Goal: Information Seeking & Learning: Learn about a topic

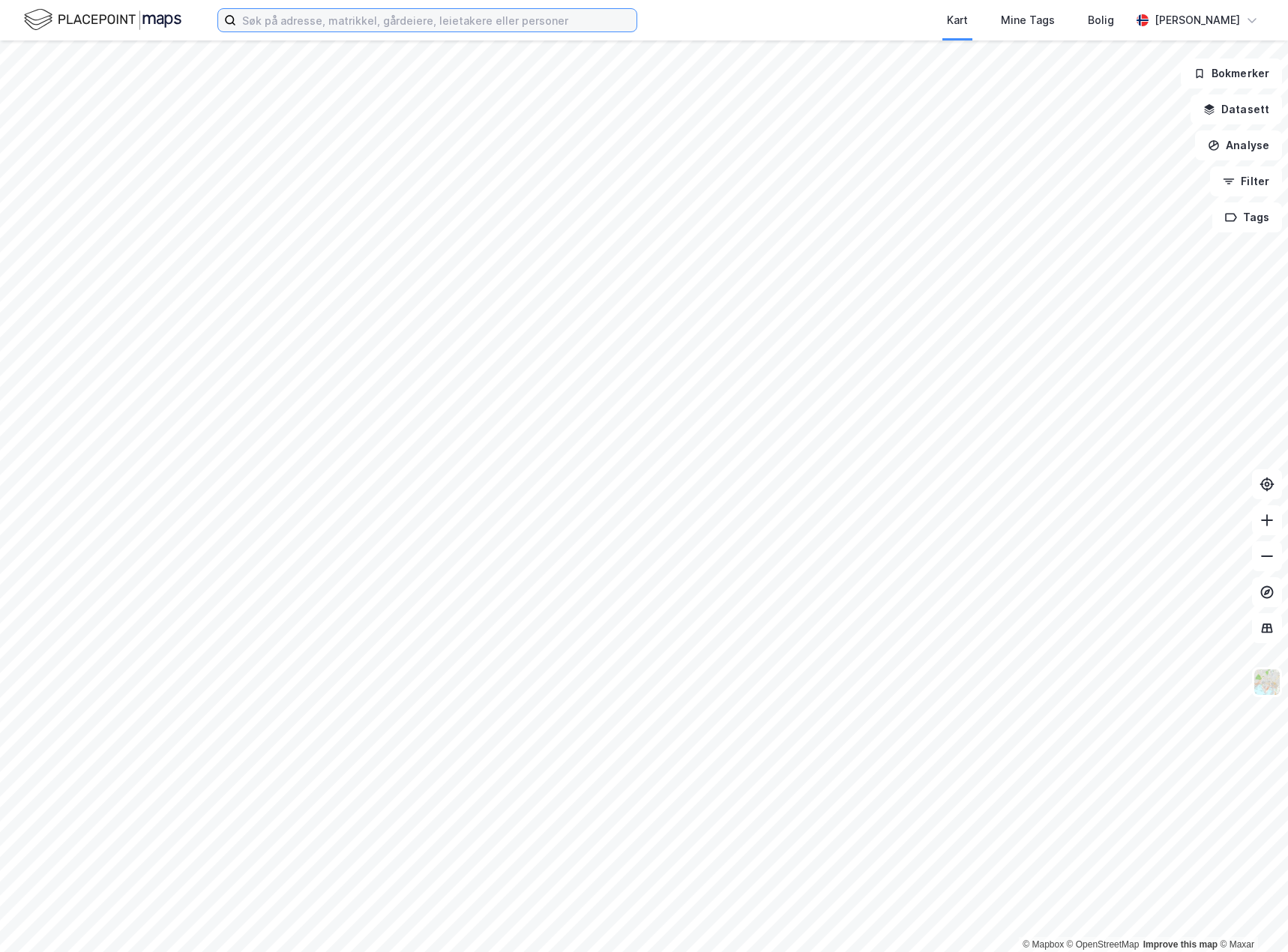
click at [378, 28] on input at bounding box center [437, 19] width 401 height 22
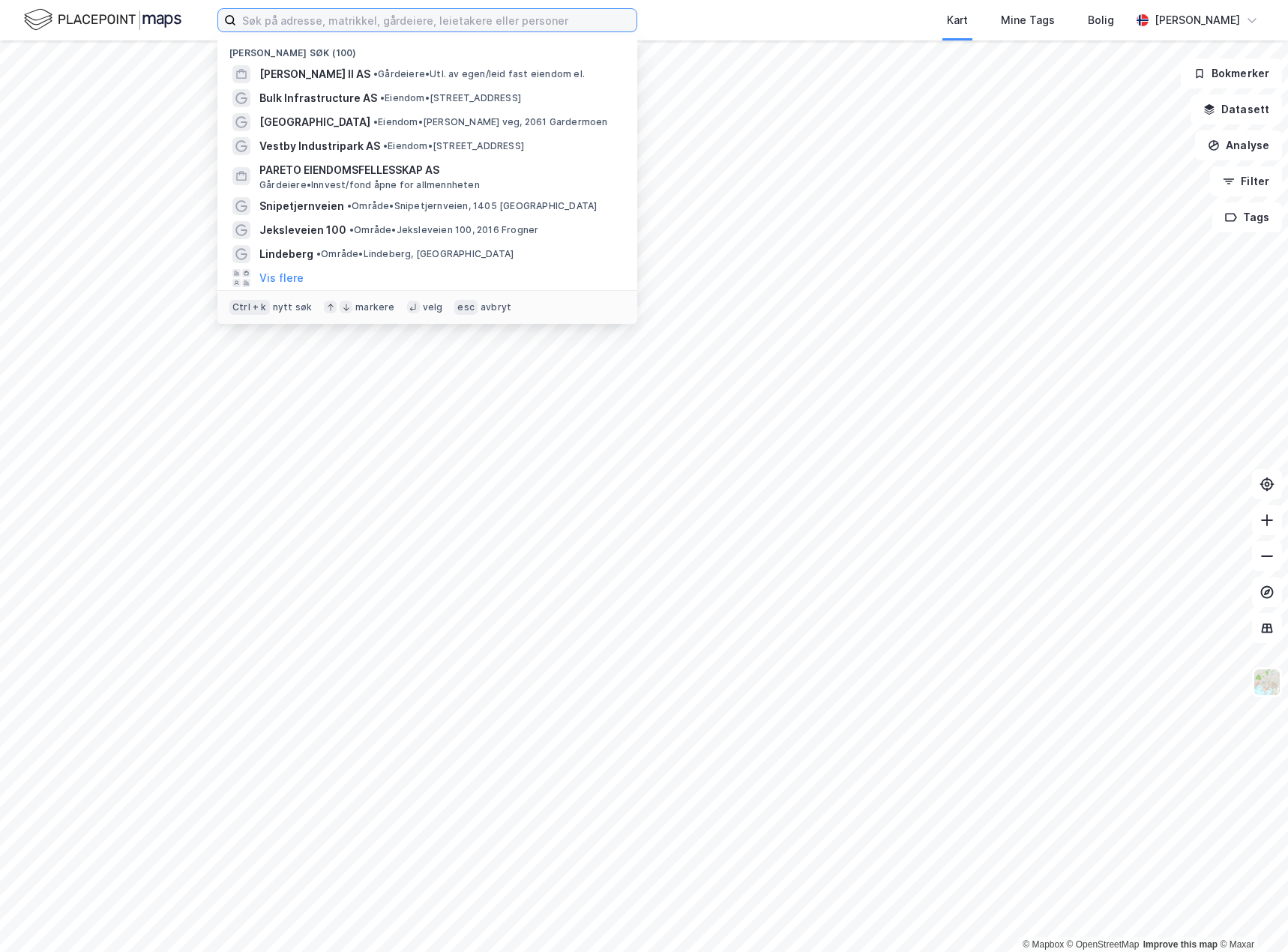
click at [362, 13] on input at bounding box center [437, 19] width 401 height 22
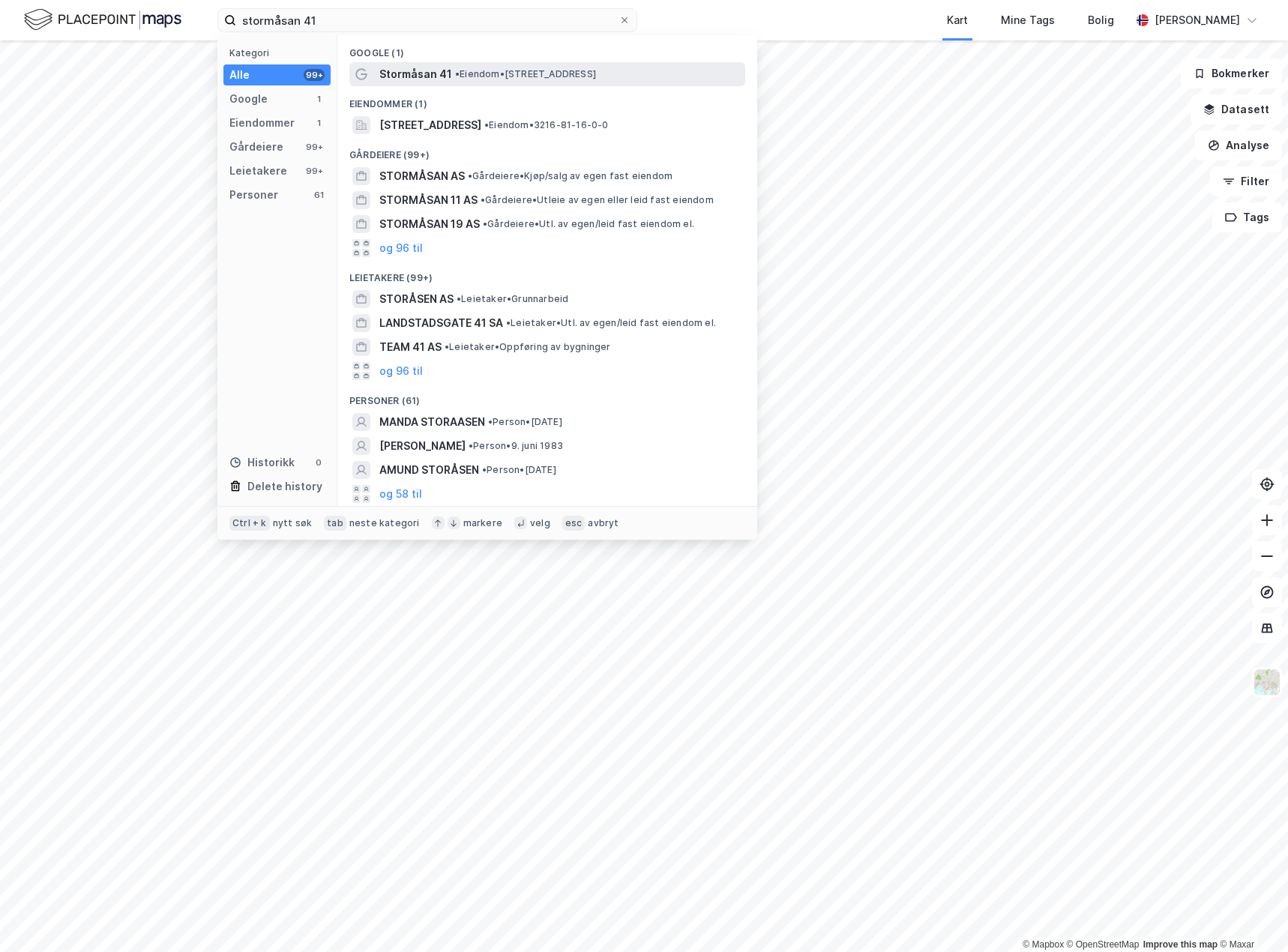
click at [429, 66] on span "Stormåsan 41" at bounding box center [415, 74] width 73 height 18
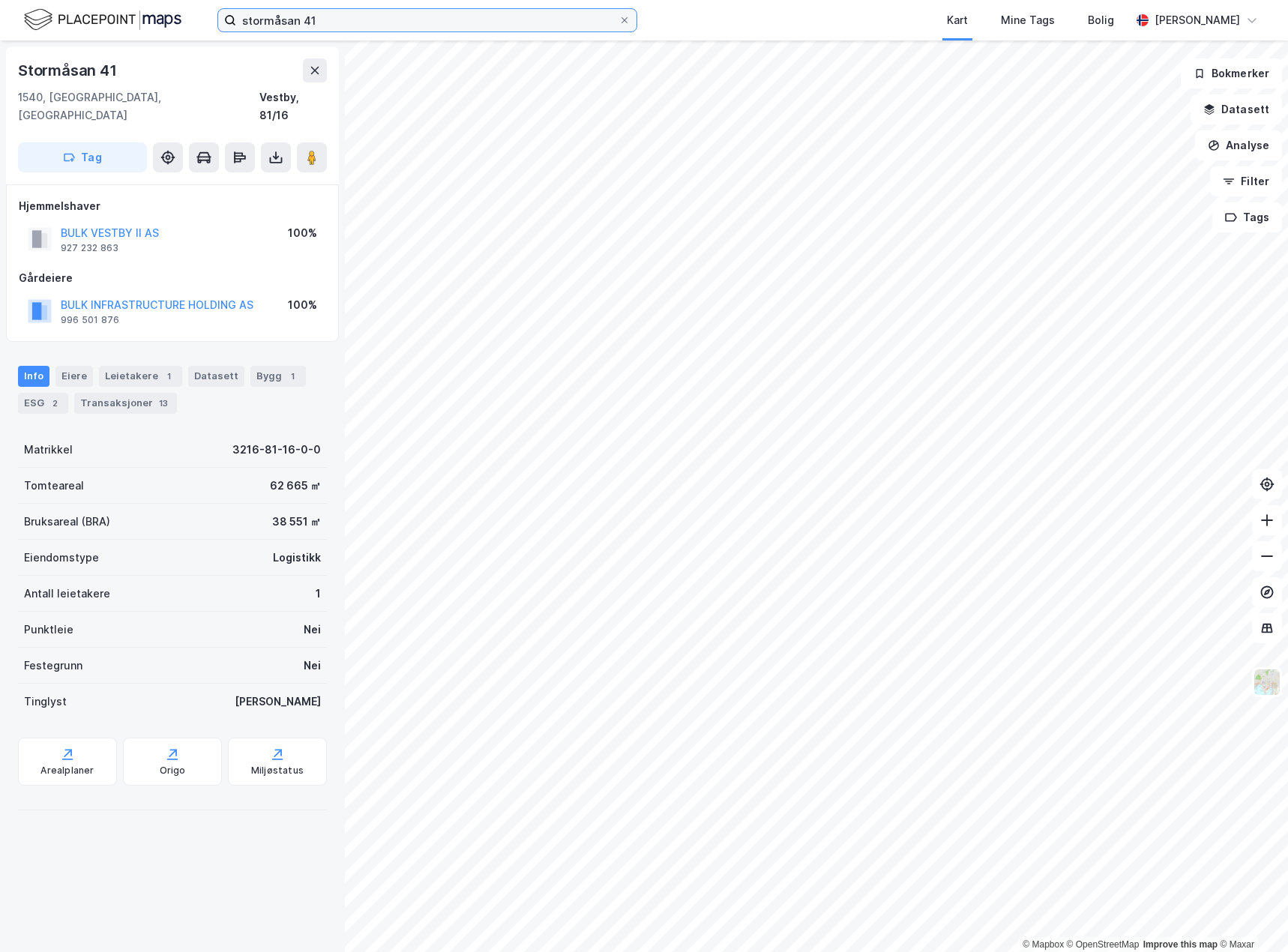
click at [307, 17] on input "stormåsan 41" at bounding box center [427, 19] width 382 height 22
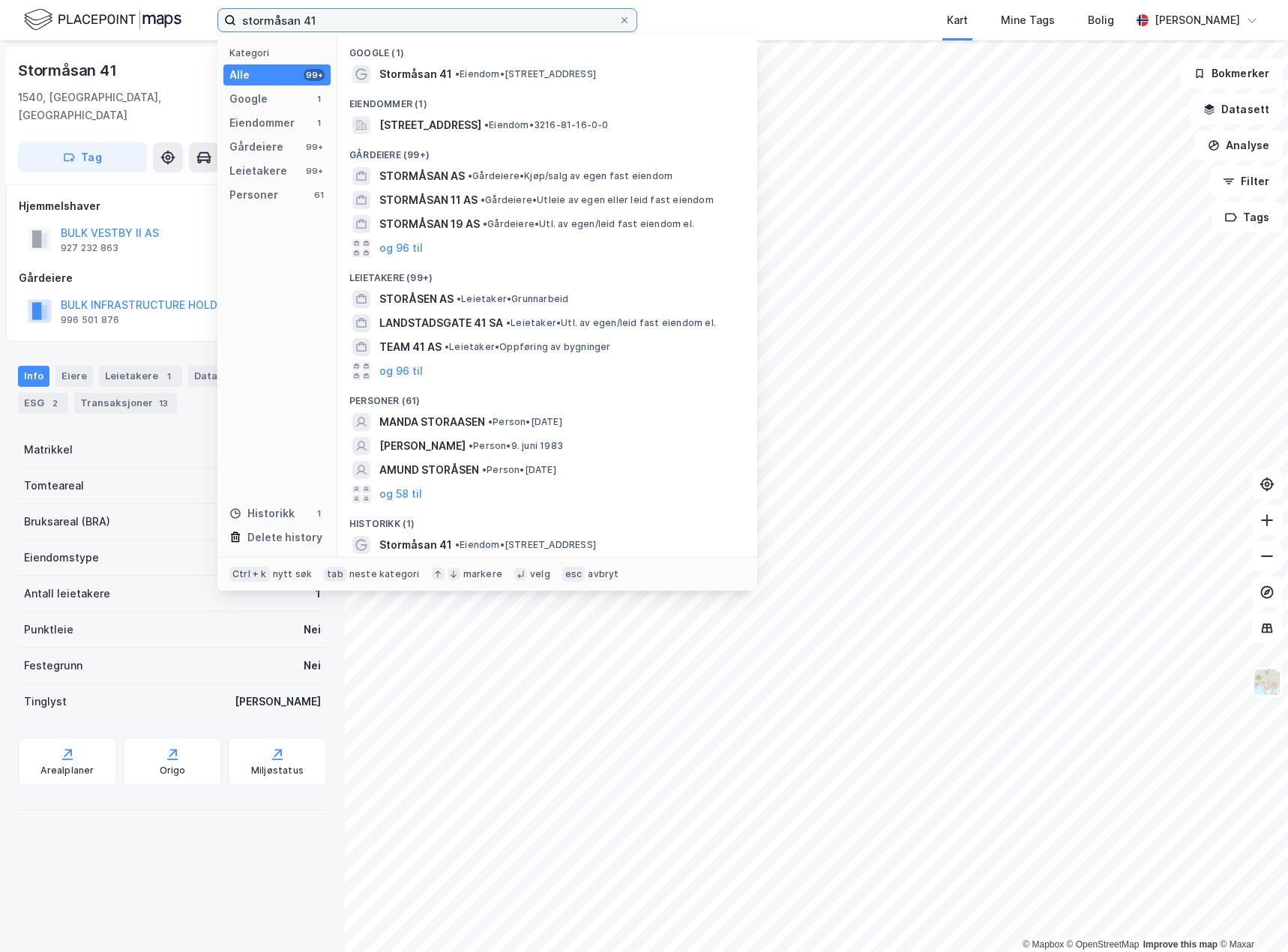
click at [307, 17] on input "stormåsan 41" at bounding box center [427, 19] width 382 height 22
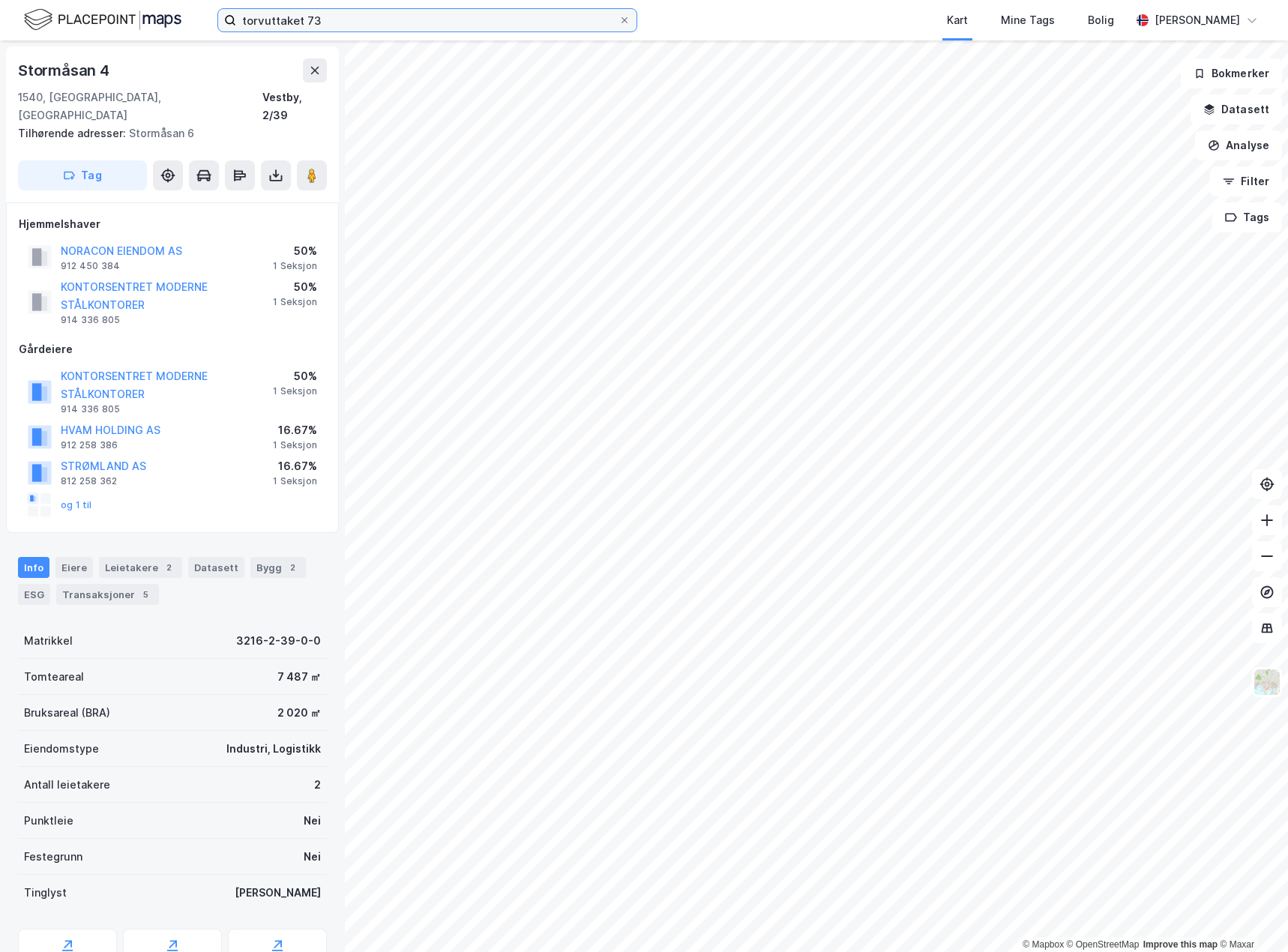
click at [336, 22] on input "torvuttaket 73" at bounding box center [427, 19] width 382 height 22
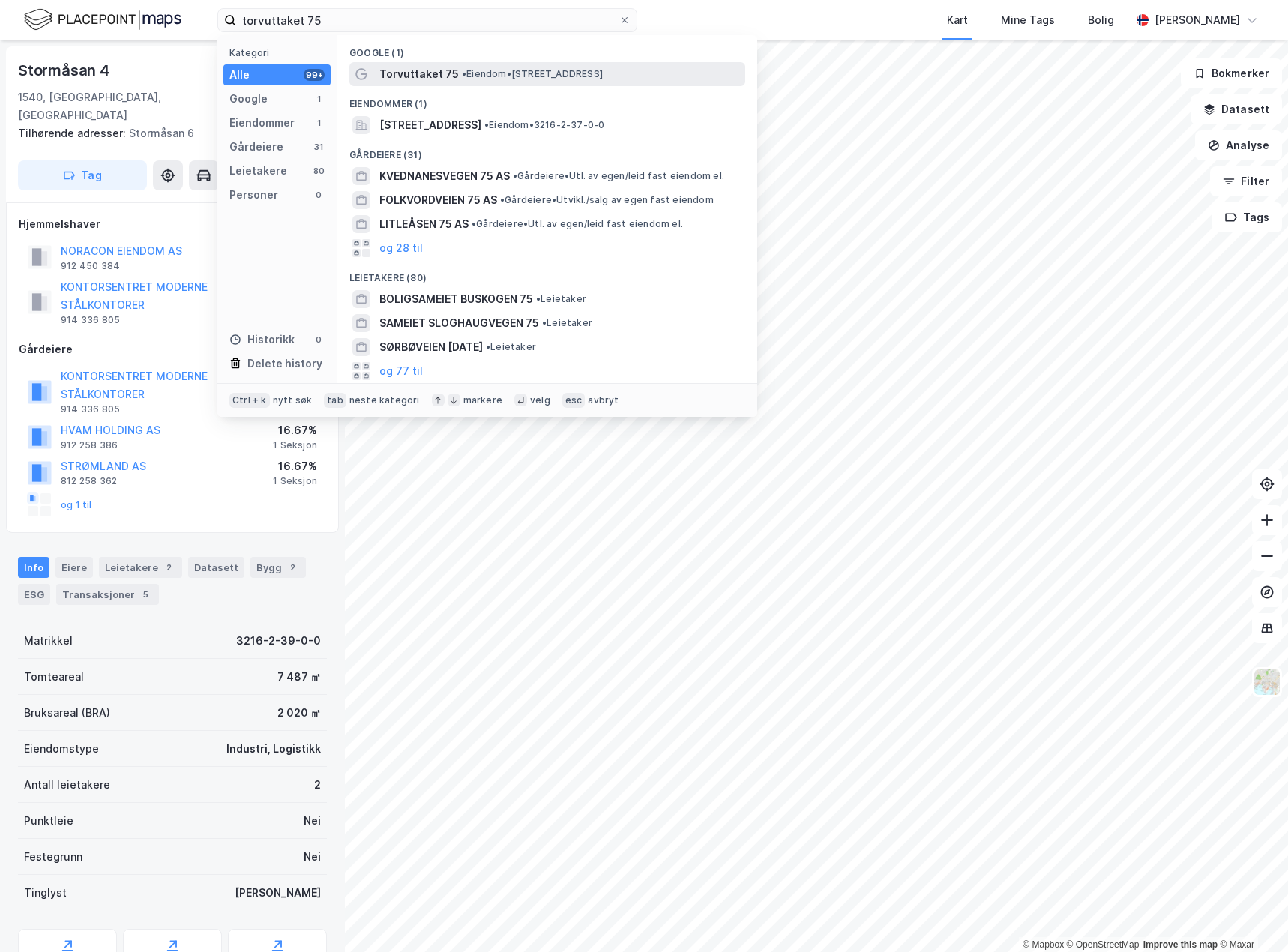
click at [426, 65] on span "Torvuttaket 75" at bounding box center [419, 74] width 80 height 18
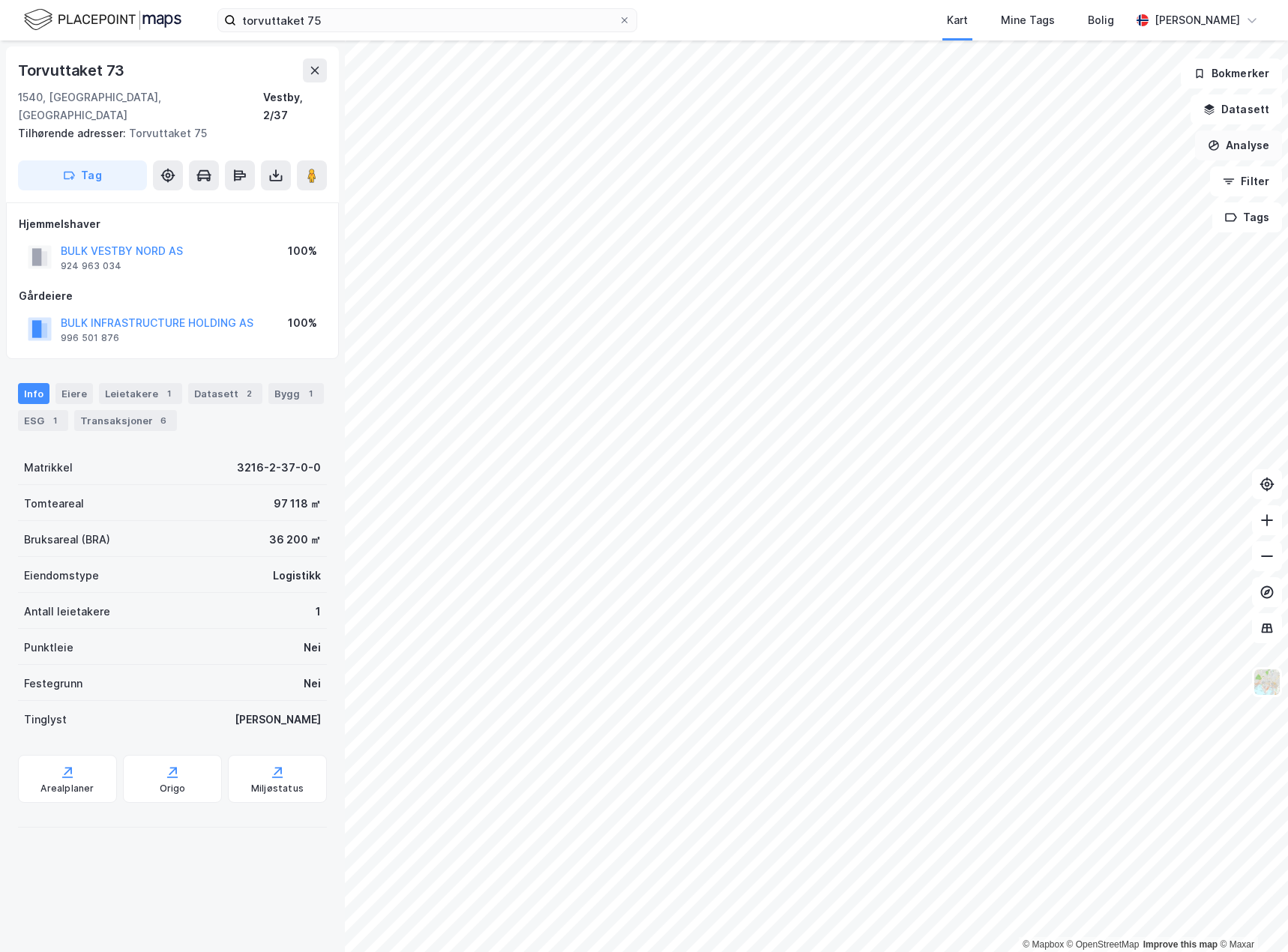
click at [1239, 138] on button "Analyse" at bounding box center [1238, 145] width 87 height 30
click at [1110, 180] on div "Tegn område" at bounding box center [1108, 177] width 130 height 13
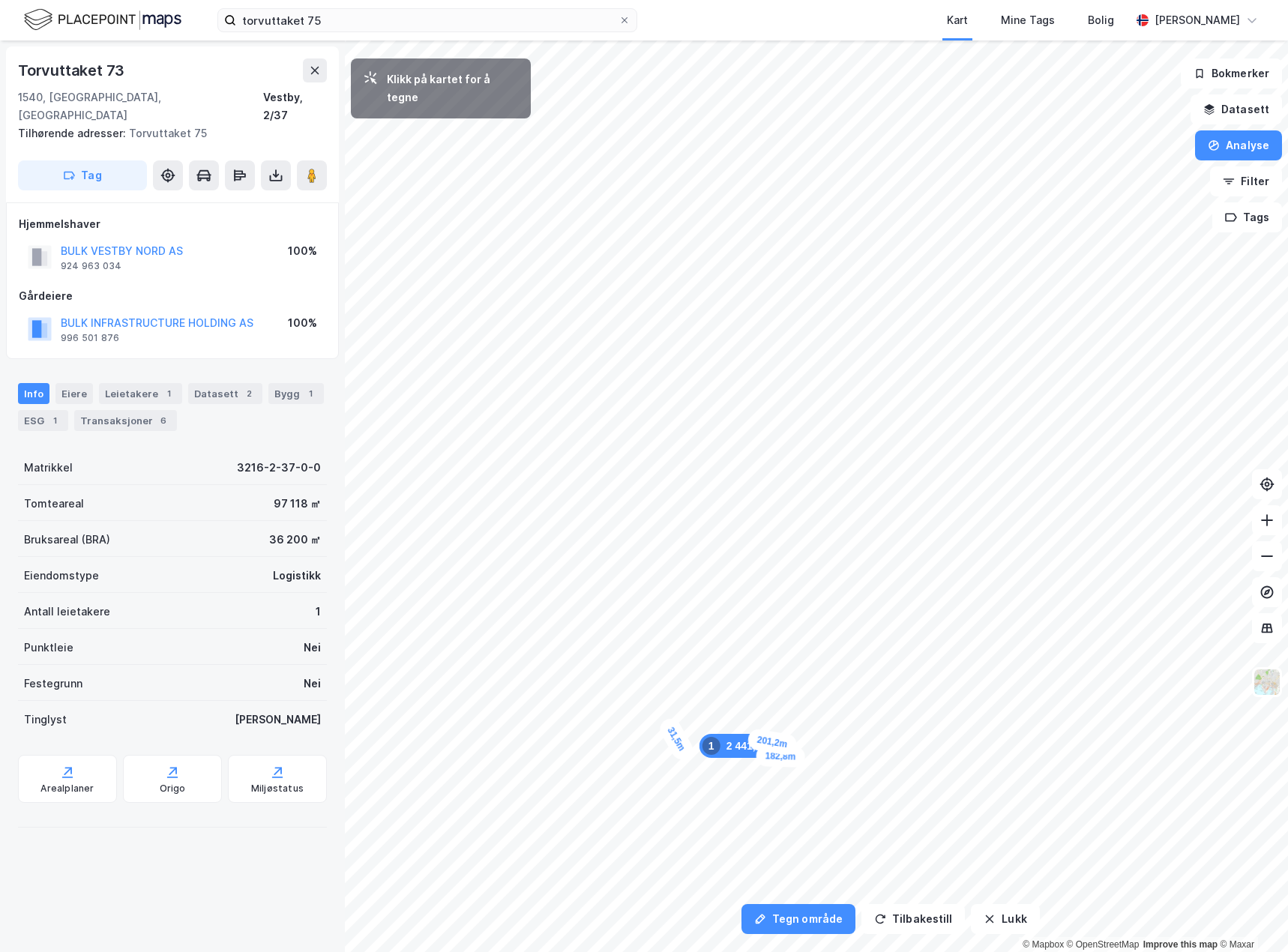
click at [667, 724] on div "31,5m" at bounding box center [676, 738] width 40 height 48
click at [462, 18] on input "torvuttaket 75" at bounding box center [427, 19] width 382 height 22
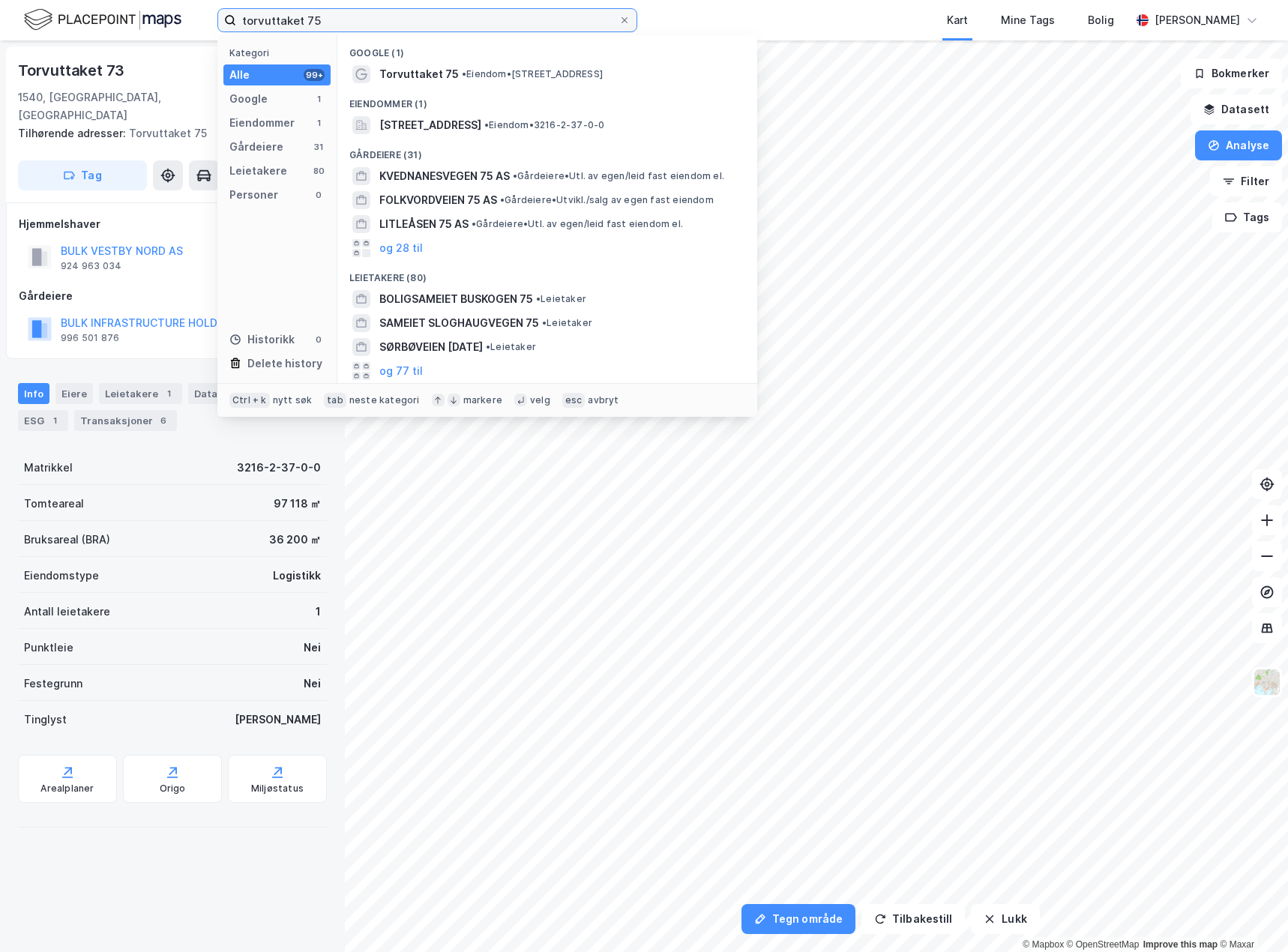
click at [462, 18] on input "torvuttaket 75" at bounding box center [427, 19] width 382 height 22
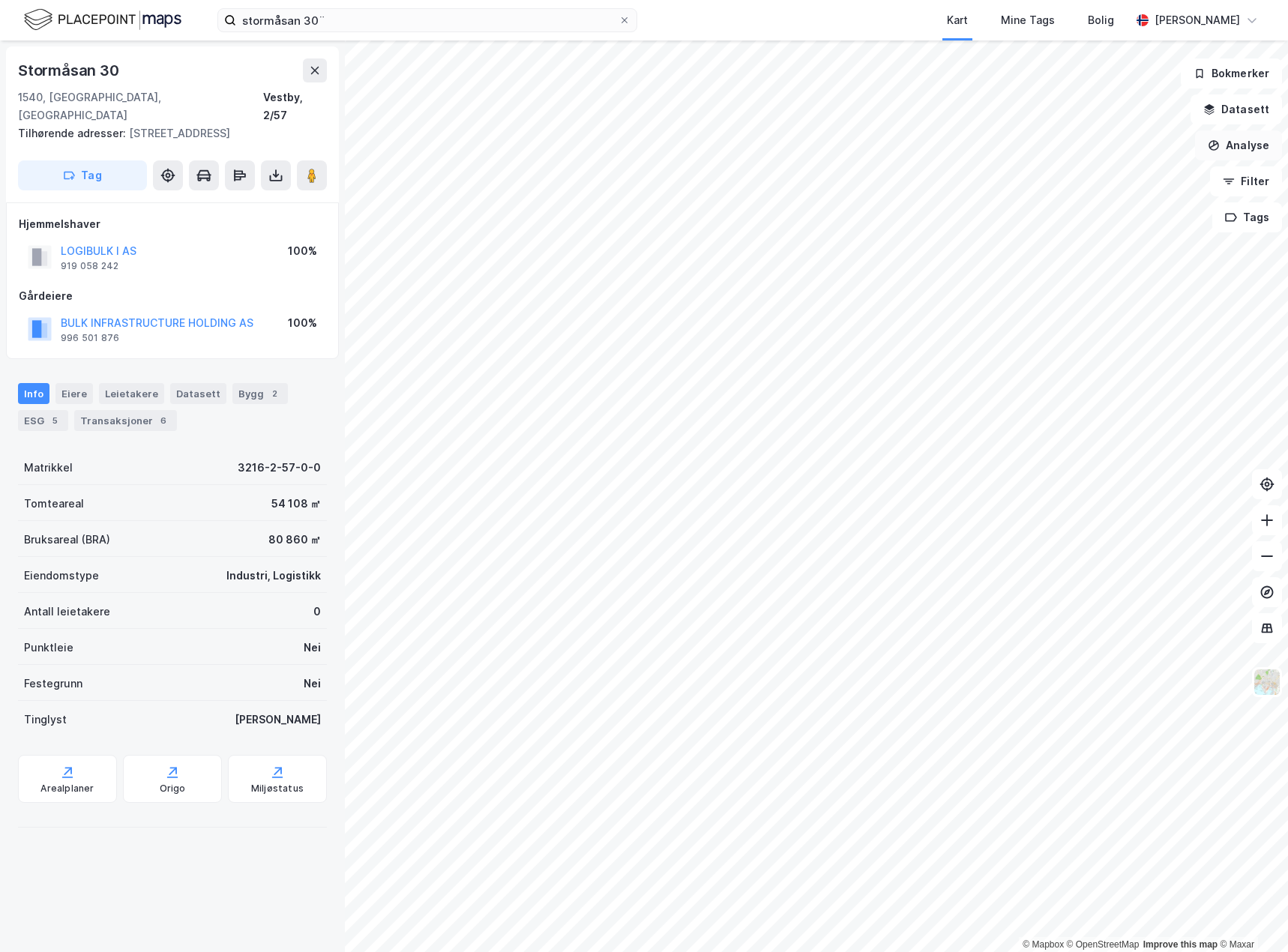
click at [1252, 149] on button "Analyse" at bounding box center [1238, 145] width 87 height 30
click at [1087, 179] on div "Tegn område" at bounding box center [1108, 177] width 130 height 13
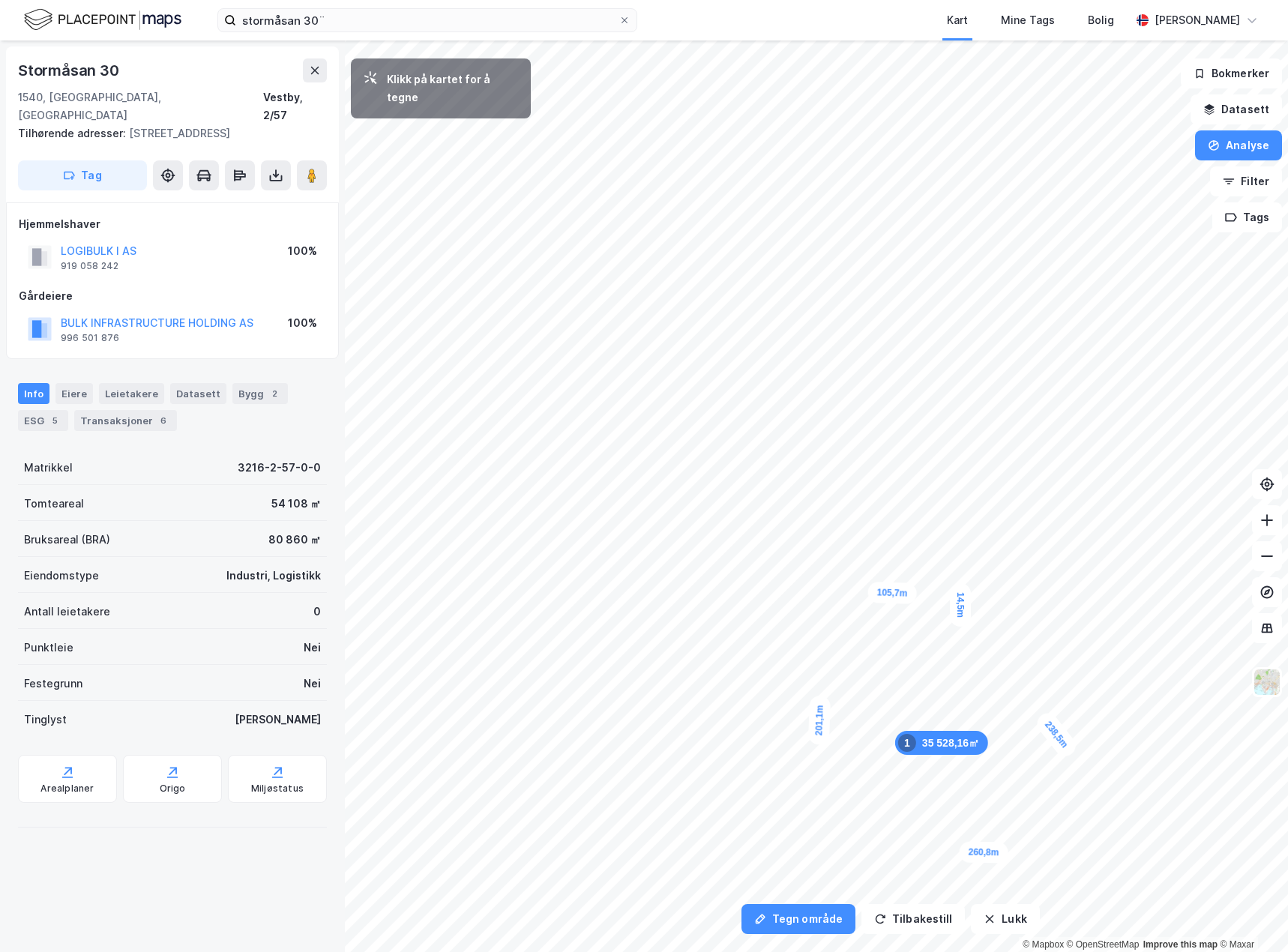
click at [962, 614] on div "14,5m" at bounding box center [961, 605] width 21 height 44
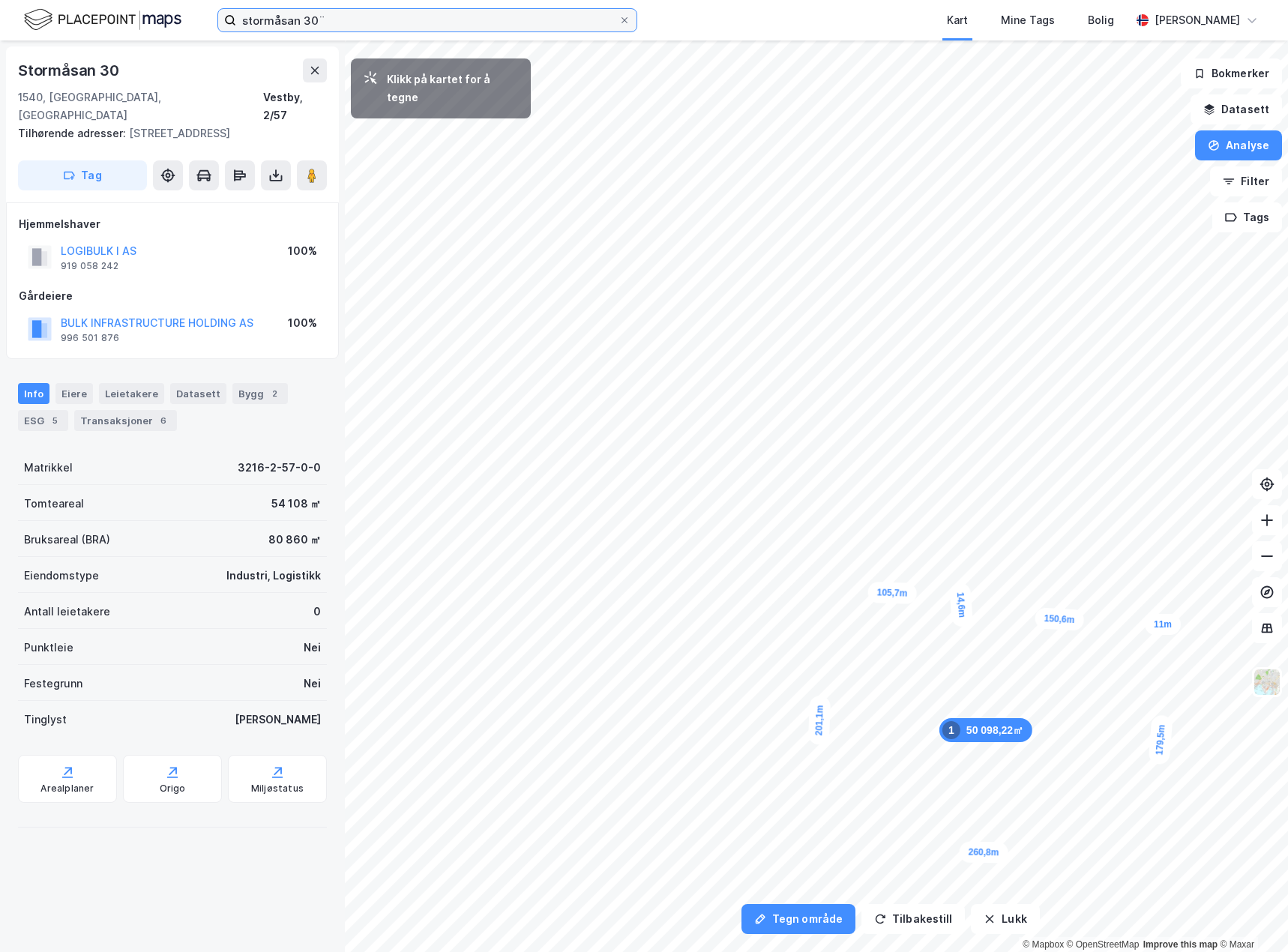
click at [376, 17] on input "stormåsan 30¨" at bounding box center [427, 19] width 382 height 22
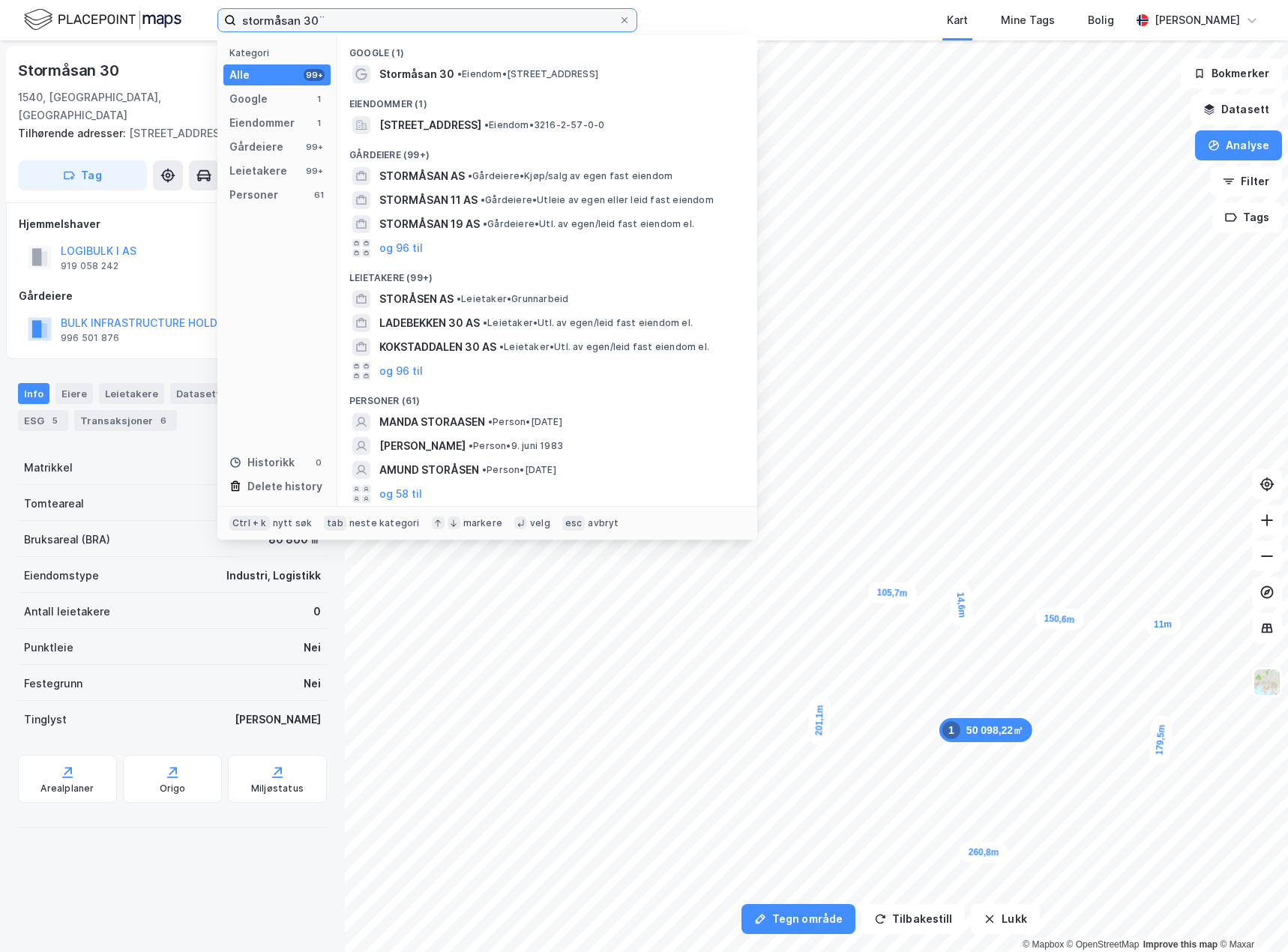
click at [376, 17] on input "stormåsan 30¨" at bounding box center [427, 19] width 382 height 22
type input "\"
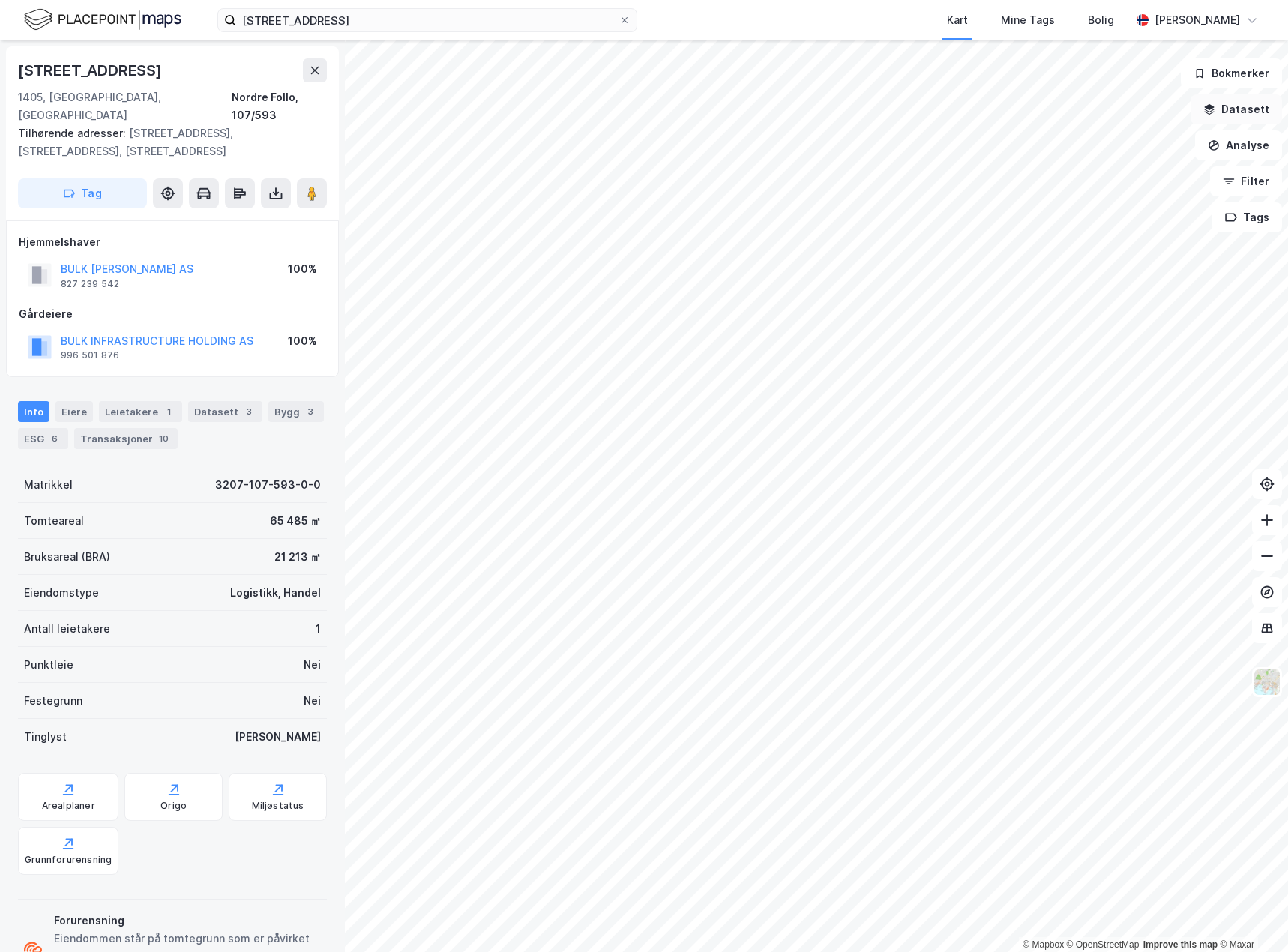
click at [1239, 105] on button "Datasett" at bounding box center [1236, 109] width 91 height 30
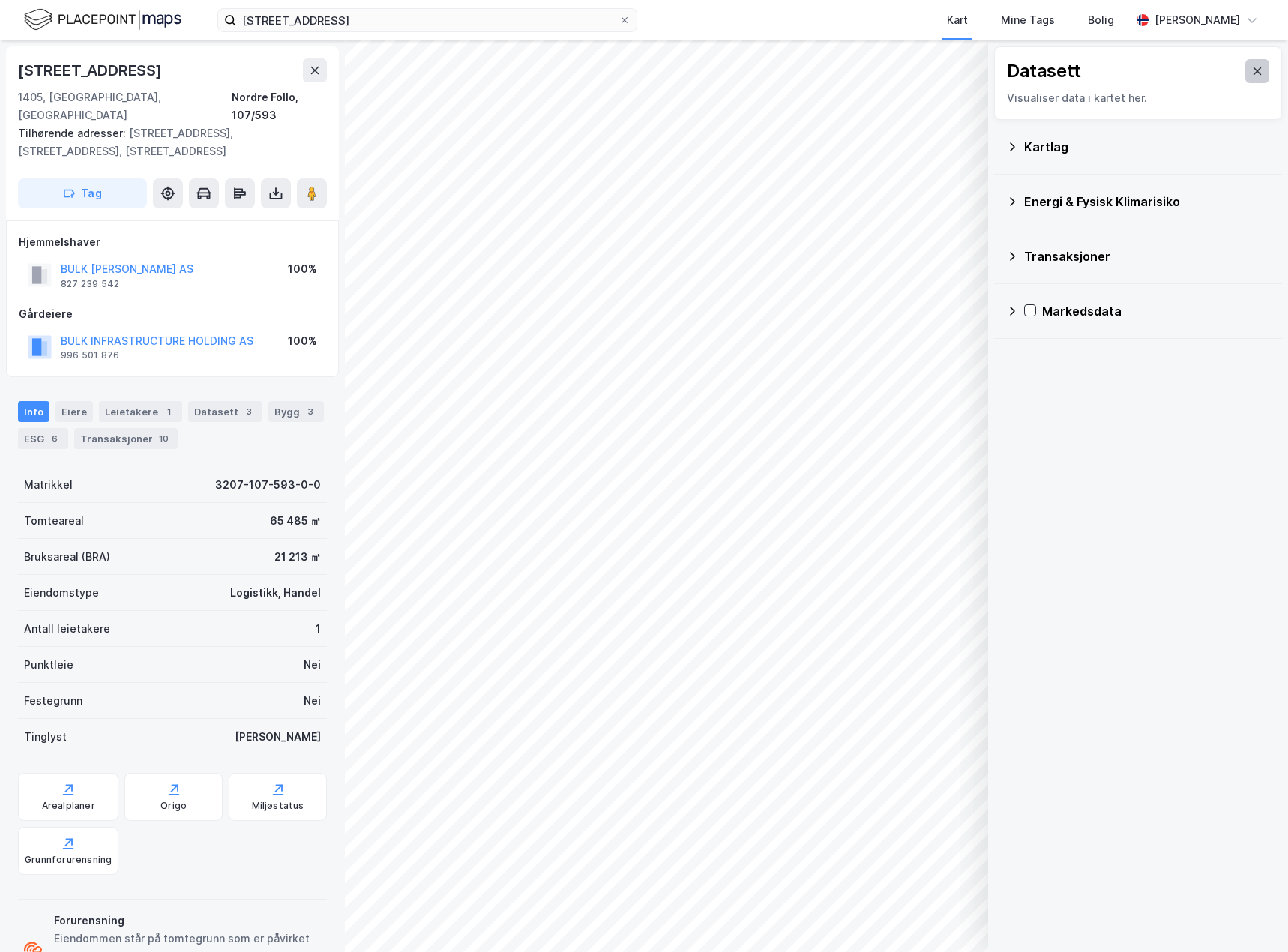
click at [1252, 74] on icon at bounding box center [1258, 71] width 12 height 12
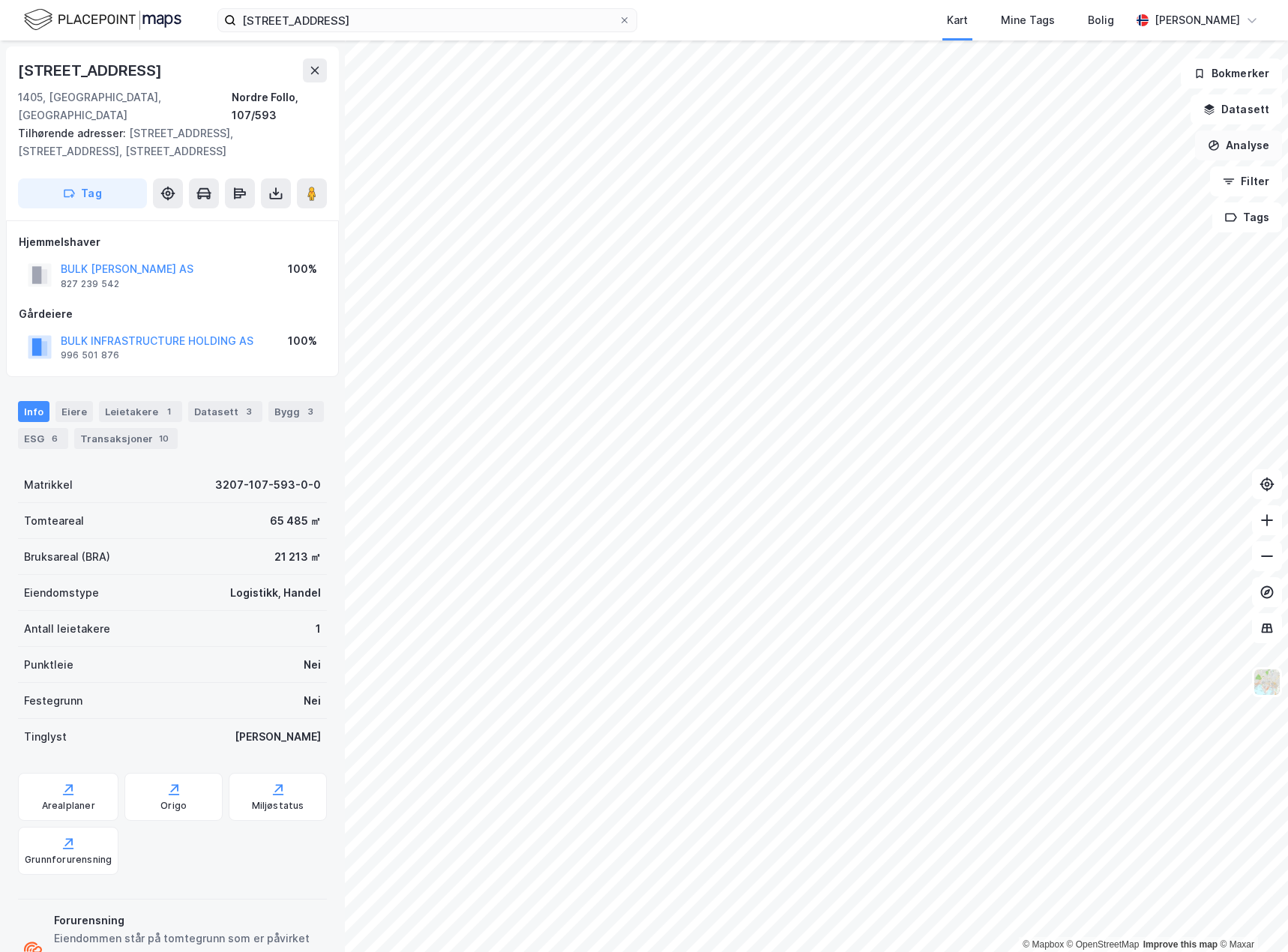
click at [1239, 140] on button "Analyse" at bounding box center [1238, 145] width 87 height 30
click at [1104, 178] on div "Tegn område" at bounding box center [1108, 177] width 130 height 13
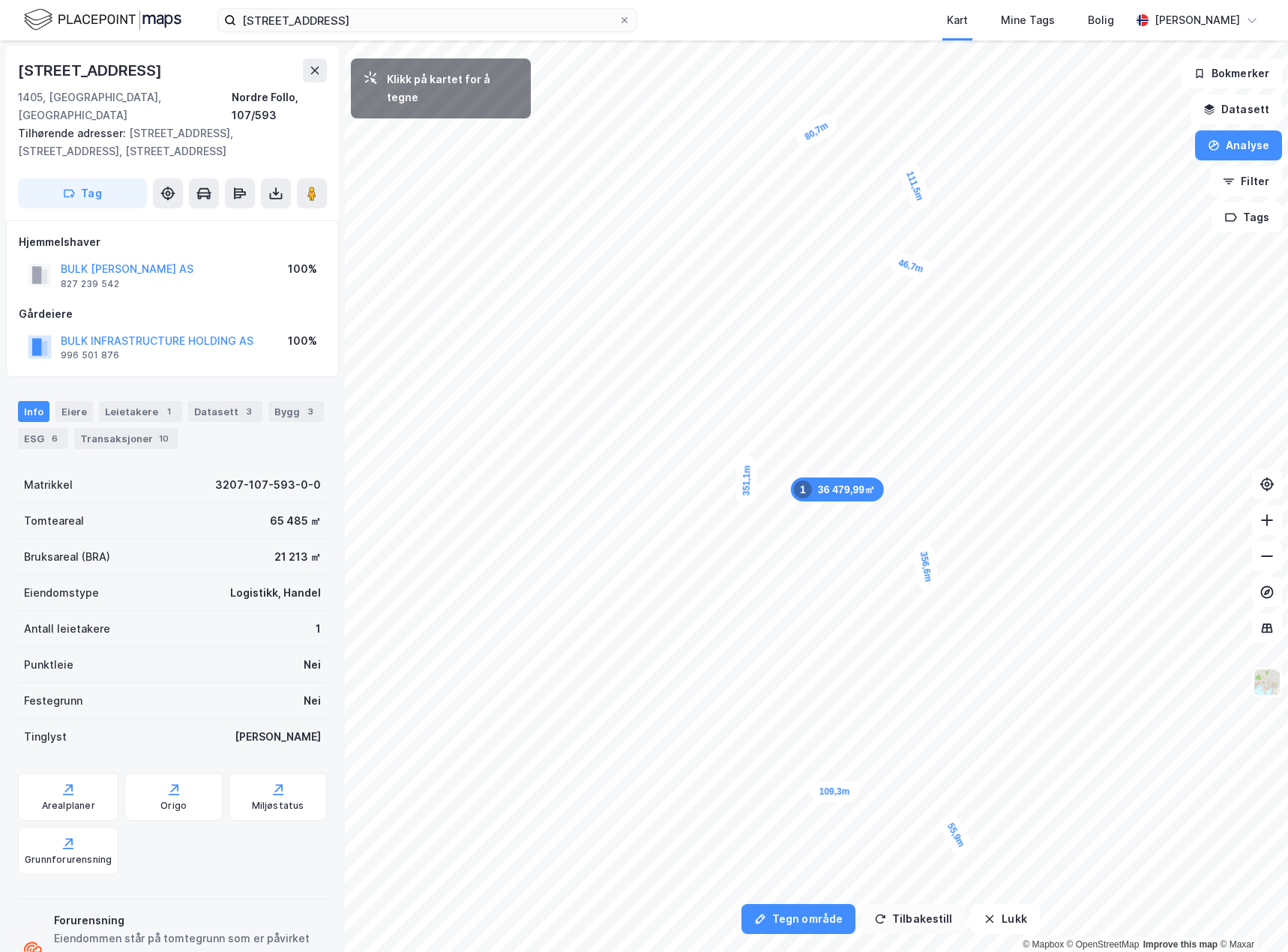
click at [928, 916] on button "Tilbakestill" at bounding box center [913, 919] width 103 height 30
click at [985, 912] on button "Lukk" at bounding box center [1005, 919] width 68 height 30
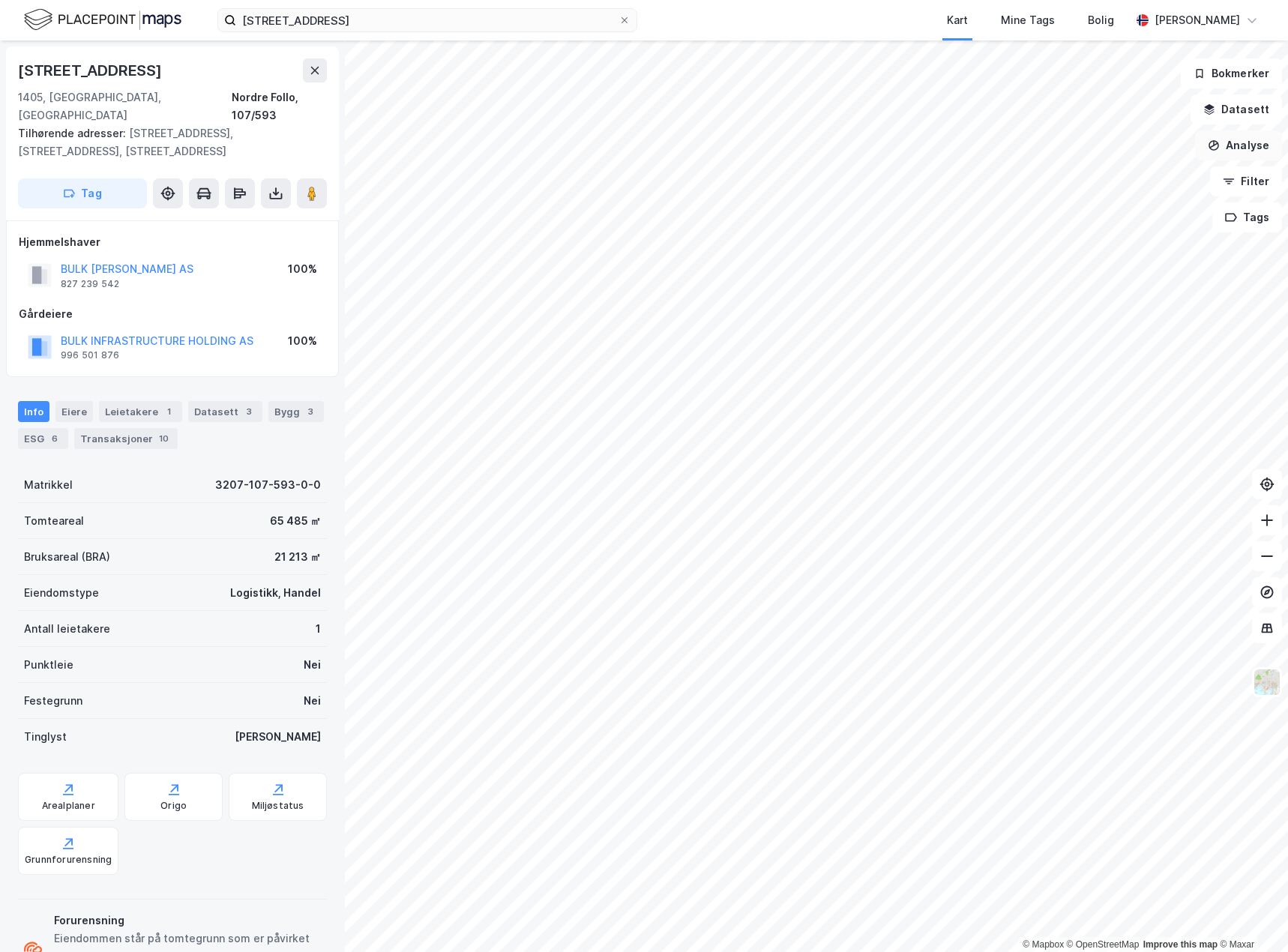
click at [1242, 149] on button "Analyse" at bounding box center [1238, 145] width 87 height 30
click at [1129, 168] on div "Tegn område" at bounding box center [1098, 177] width 172 height 24
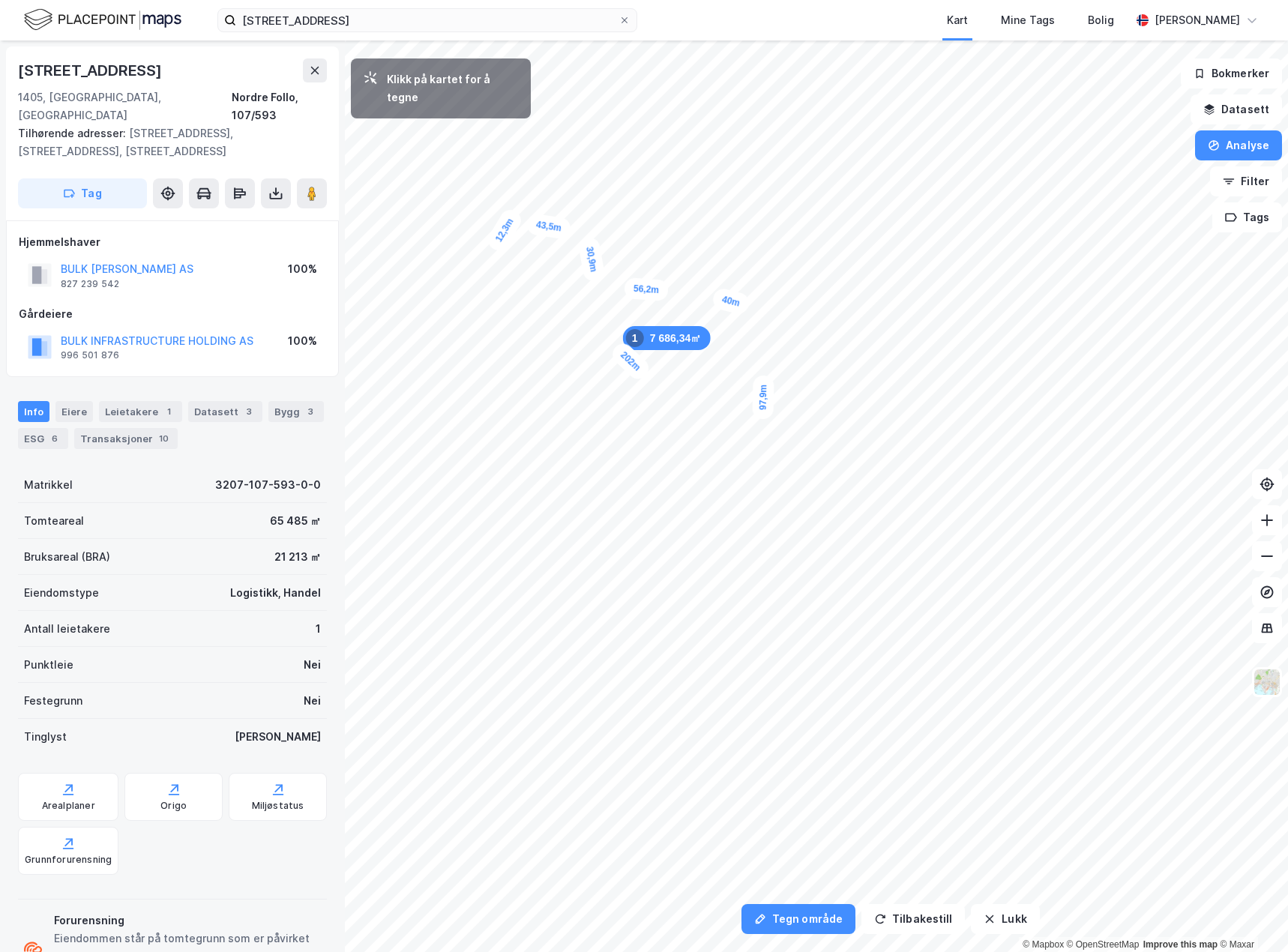
click at [499, 242] on div "12,3m" at bounding box center [505, 229] width 41 height 48
click at [532, 264] on div "21,3m" at bounding box center [515, 252] width 48 height 41
click at [531, 292] on div "14,8m" at bounding box center [530, 276] width 22 height 44
click at [512, 295] on div "11,5m" at bounding box center [520, 294] width 47 height 27
click at [510, 313] on div "10,2m" at bounding box center [511, 303] width 24 height 45
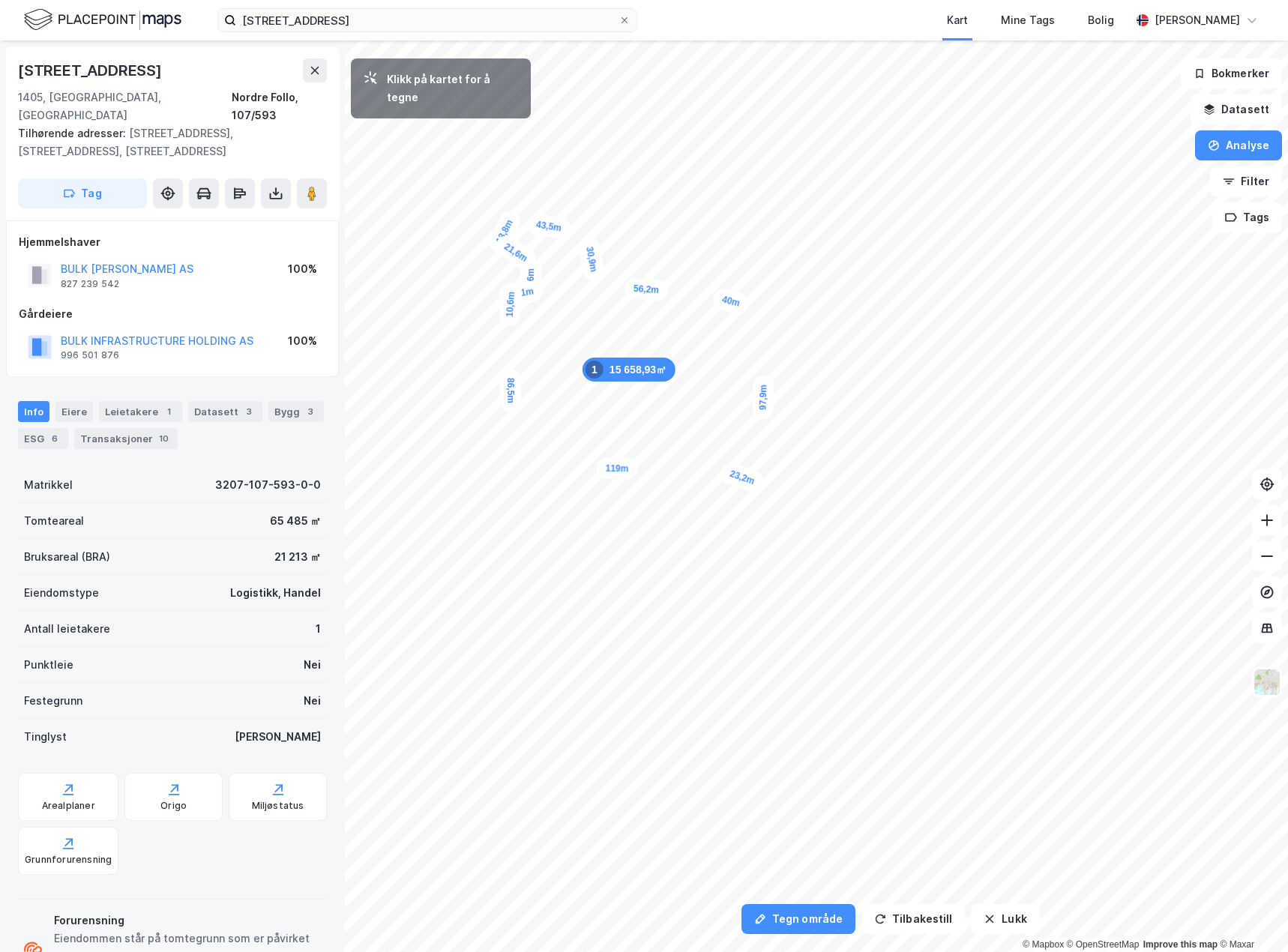
click at [722, 470] on div "23,2m" at bounding box center [741, 476] width 48 height 34
click at [1226, 149] on button "Analyse" at bounding box center [1238, 145] width 87 height 30
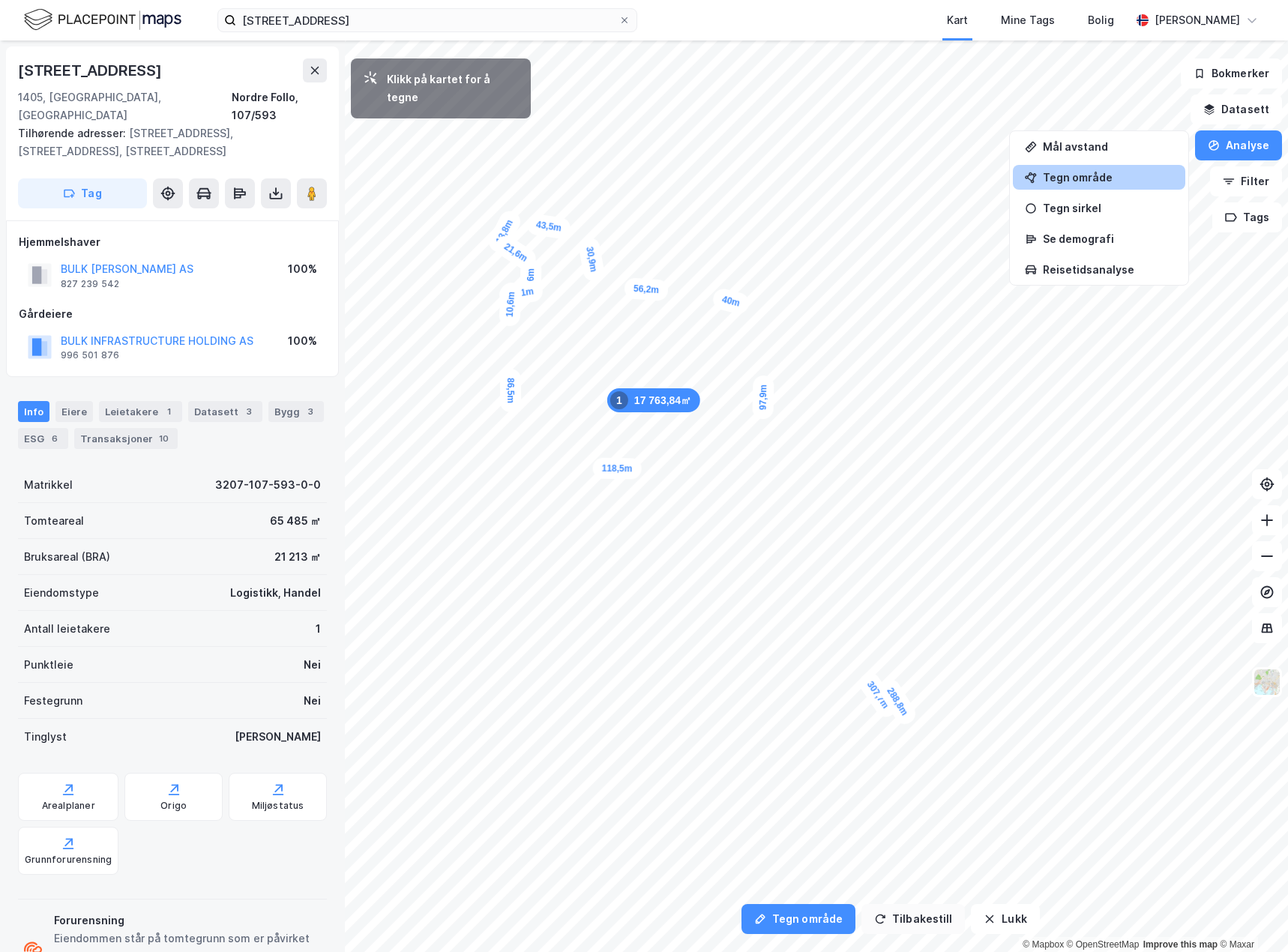
click at [926, 918] on button "Tilbakestill" at bounding box center [913, 919] width 103 height 30
click at [993, 919] on button "Lukk" at bounding box center [1005, 919] width 68 height 30
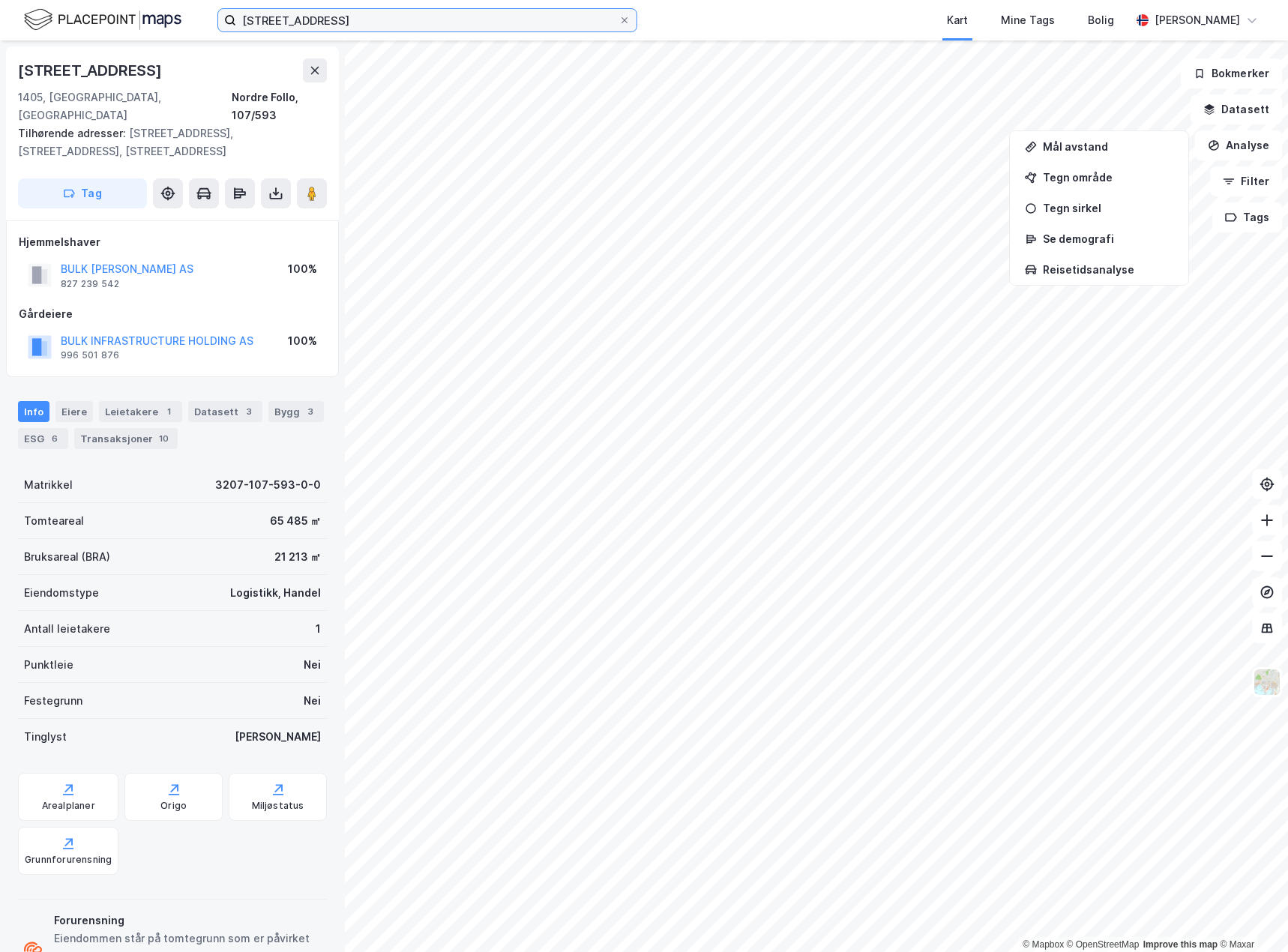
click at [440, 23] on input "[STREET_ADDRESS]" at bounding box center [427, 19] width 382 height 22
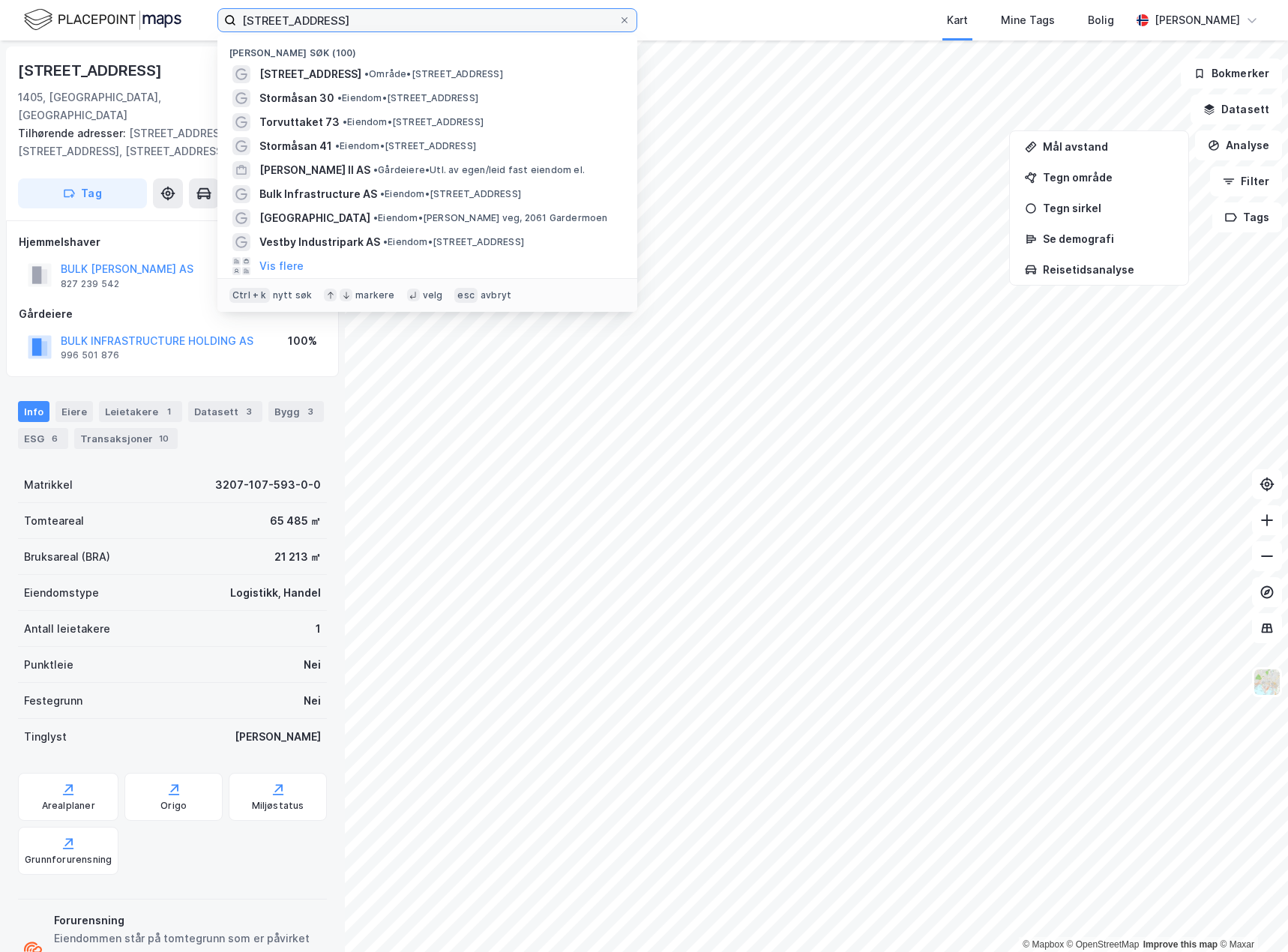
click at [440, 23] on input "[STREET_ADDRESS]" at bounding box center [427, 19] width 382 height 22
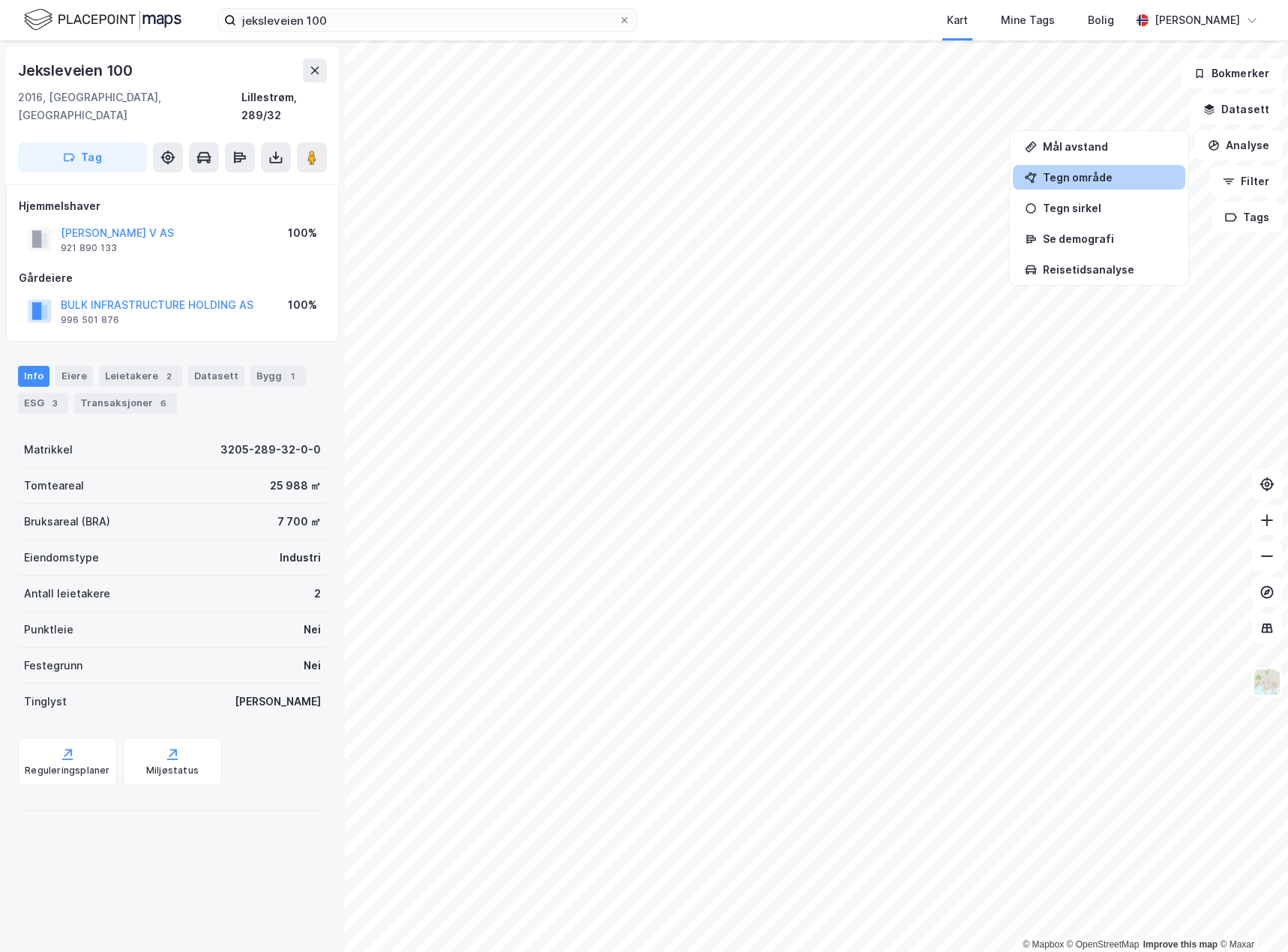
click at [1077, 182] on div "Tegn område" at bounding box center [1108, 177] width 130 height 13
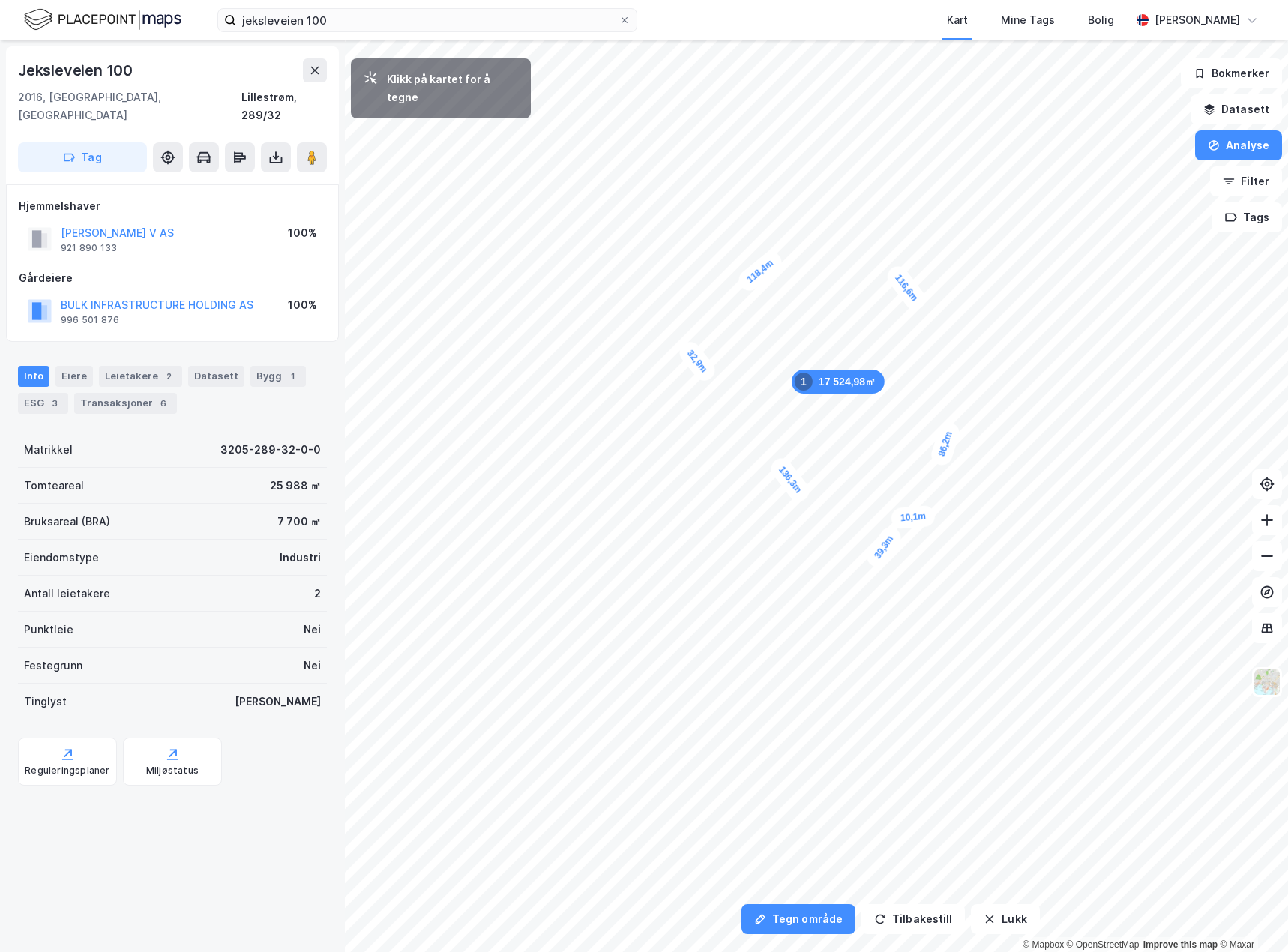
click at [904, 518] on div "10,1m" at bounding box center [913, 517] width 45 height 24
click at [883, 584] on div "11,1m" at bounding box center [873, 580] width 48 height 38
click at [986, 916] on icon "button" at bounding box center [990, 919] width 8 height 8
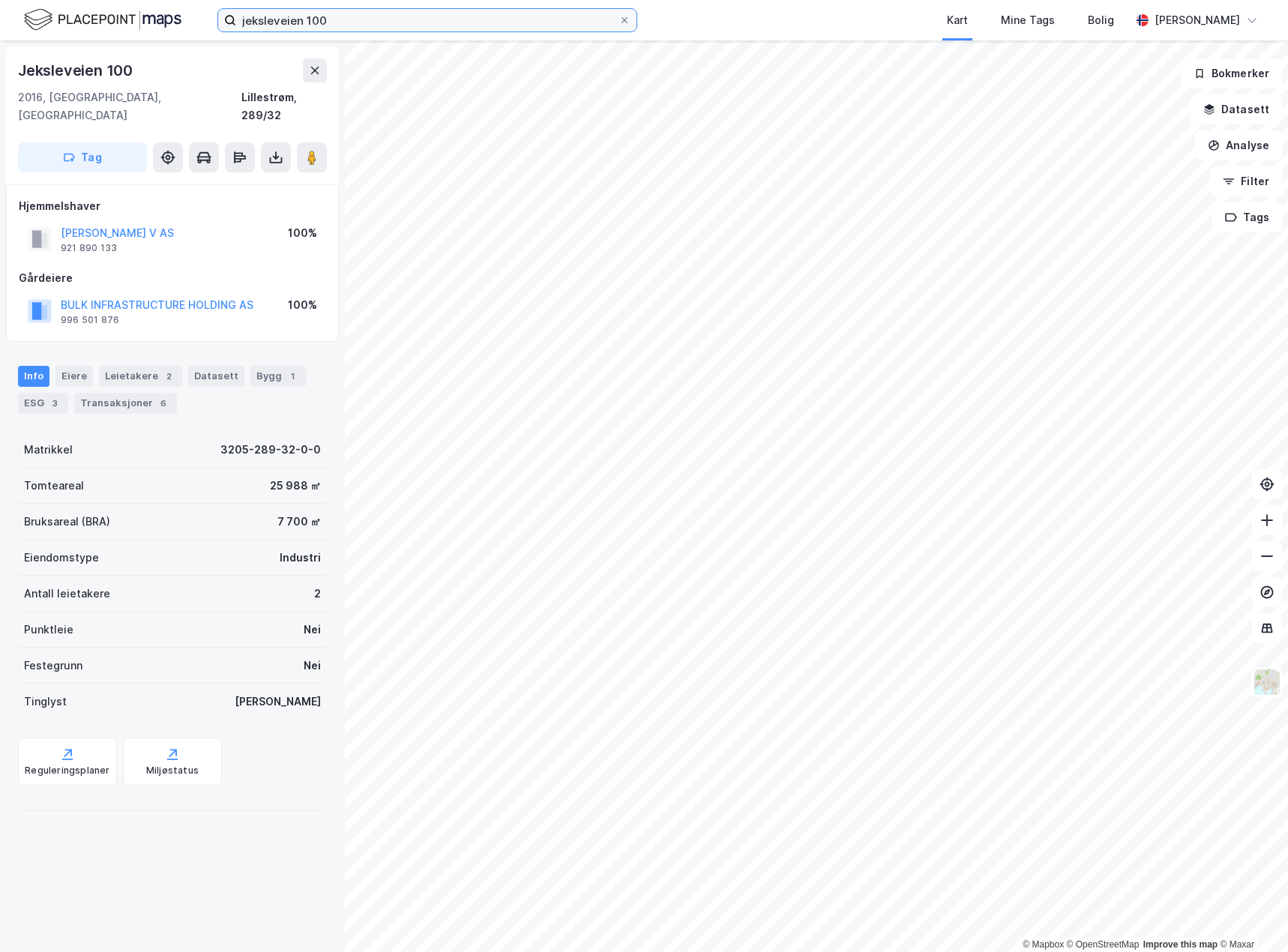
click at [394, 17] on input "jeksleveien 100" at bounding box center [427, 19] width 382 height 22
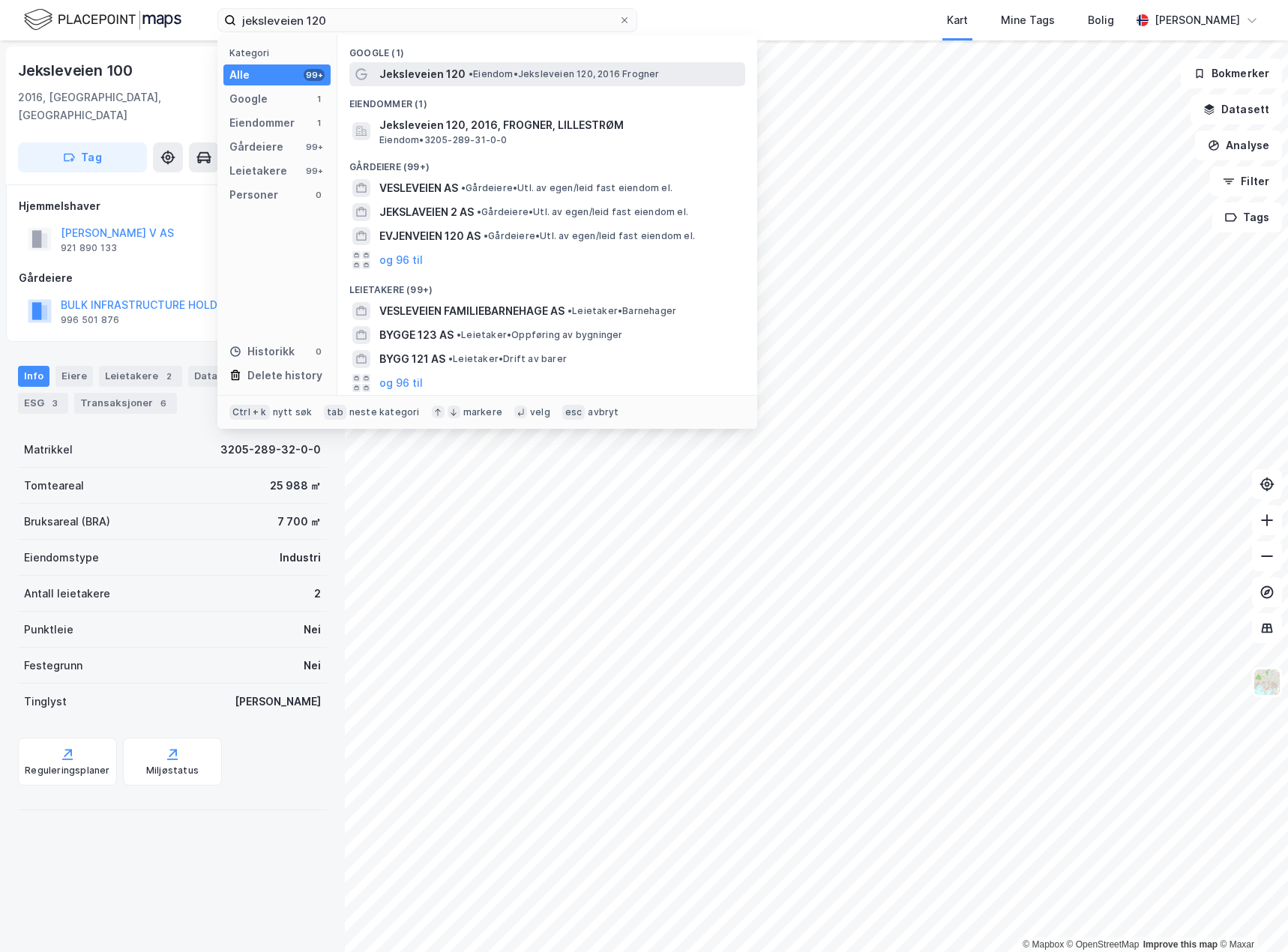
click at [447, 80] on span "Jeksleveien 120" at bounding box center [422, 74] width 87 height 18
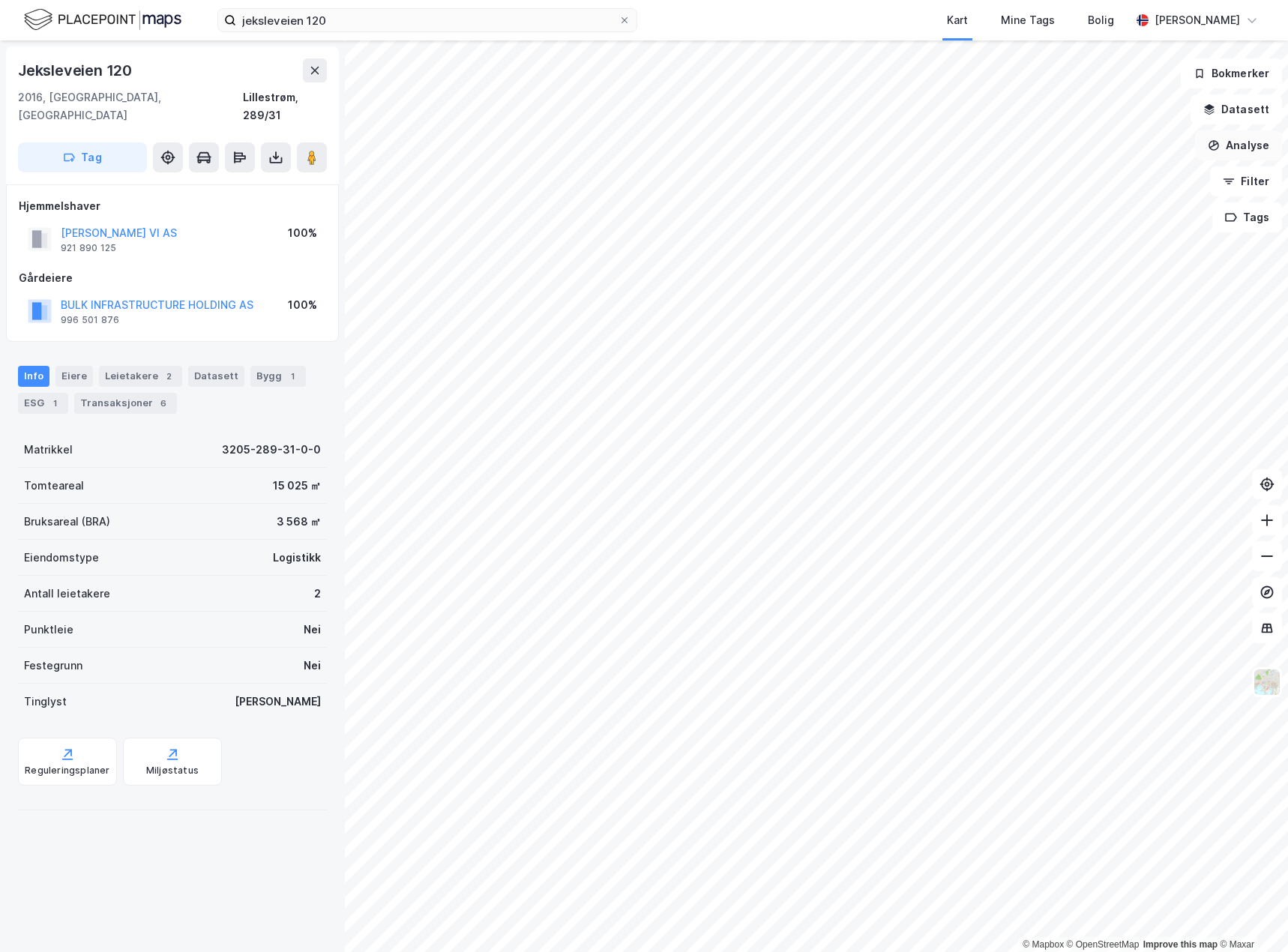
click at [1209, 133] on button "Analyse" at bounding box center [1238, 145] width 87 height 30
click at [1089, 172] on div "Tegn område" at bounding box center [1108, 177] width 130 height 13
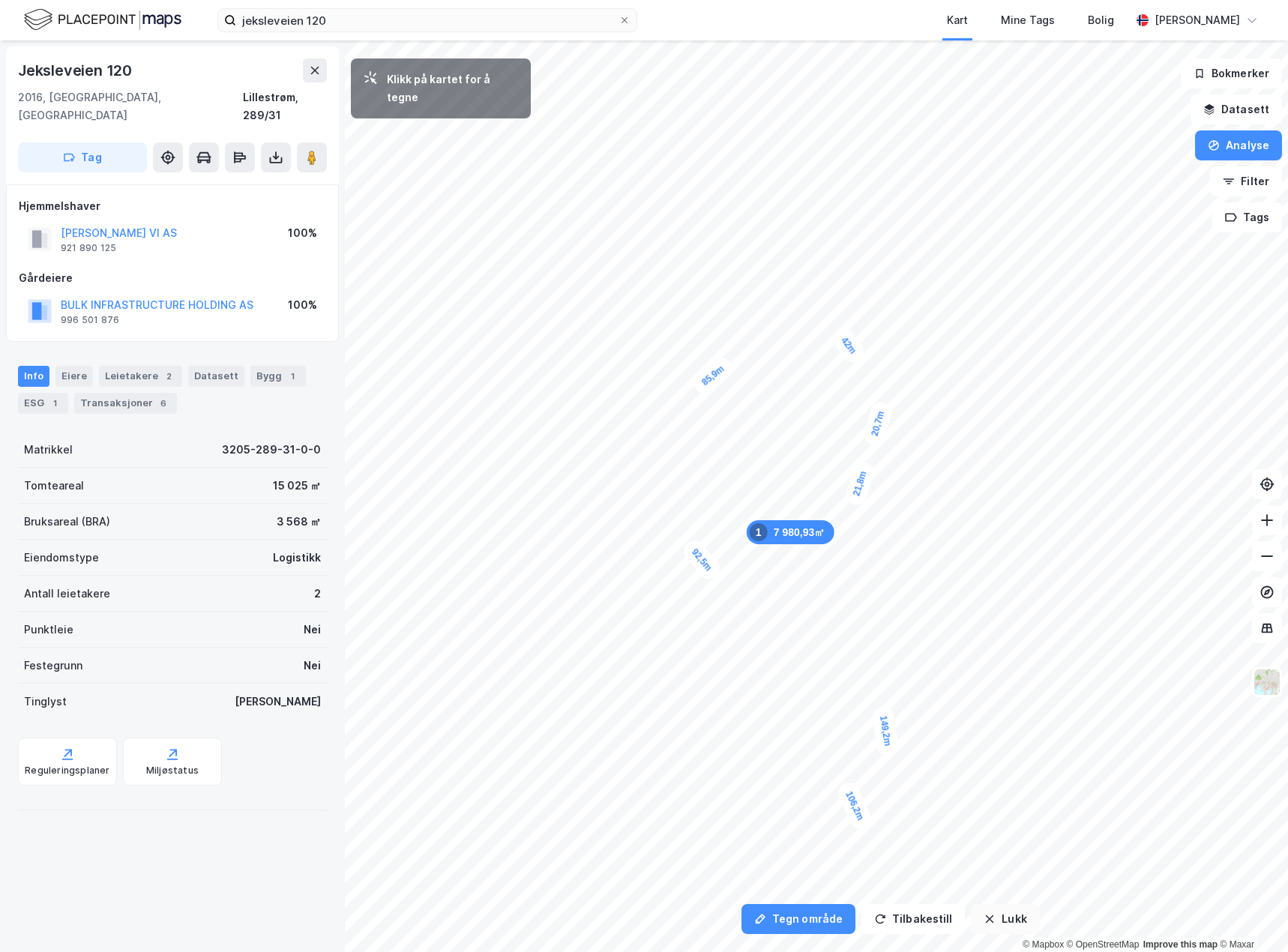
click at [1000, 921] on button "Lukk" at bounding box center [1005, 919] width 68 height 30
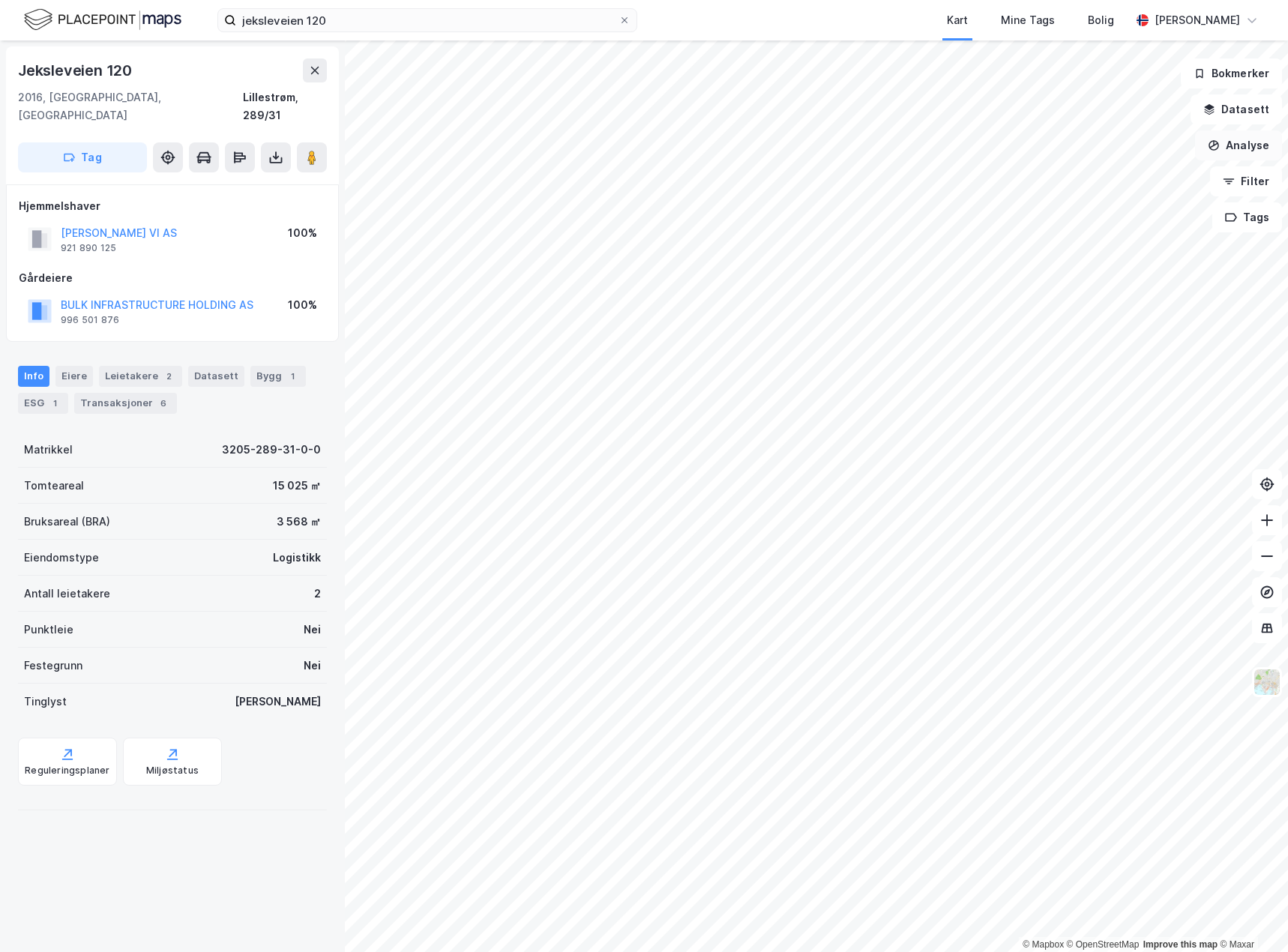
click at [1213, 151] on button "Analyse" at bounding box center [1238, 145] width 87 height 30
click at [1073, 139] on div "Mål avstand" at bounding box center [1098, 146] width 172 height 24
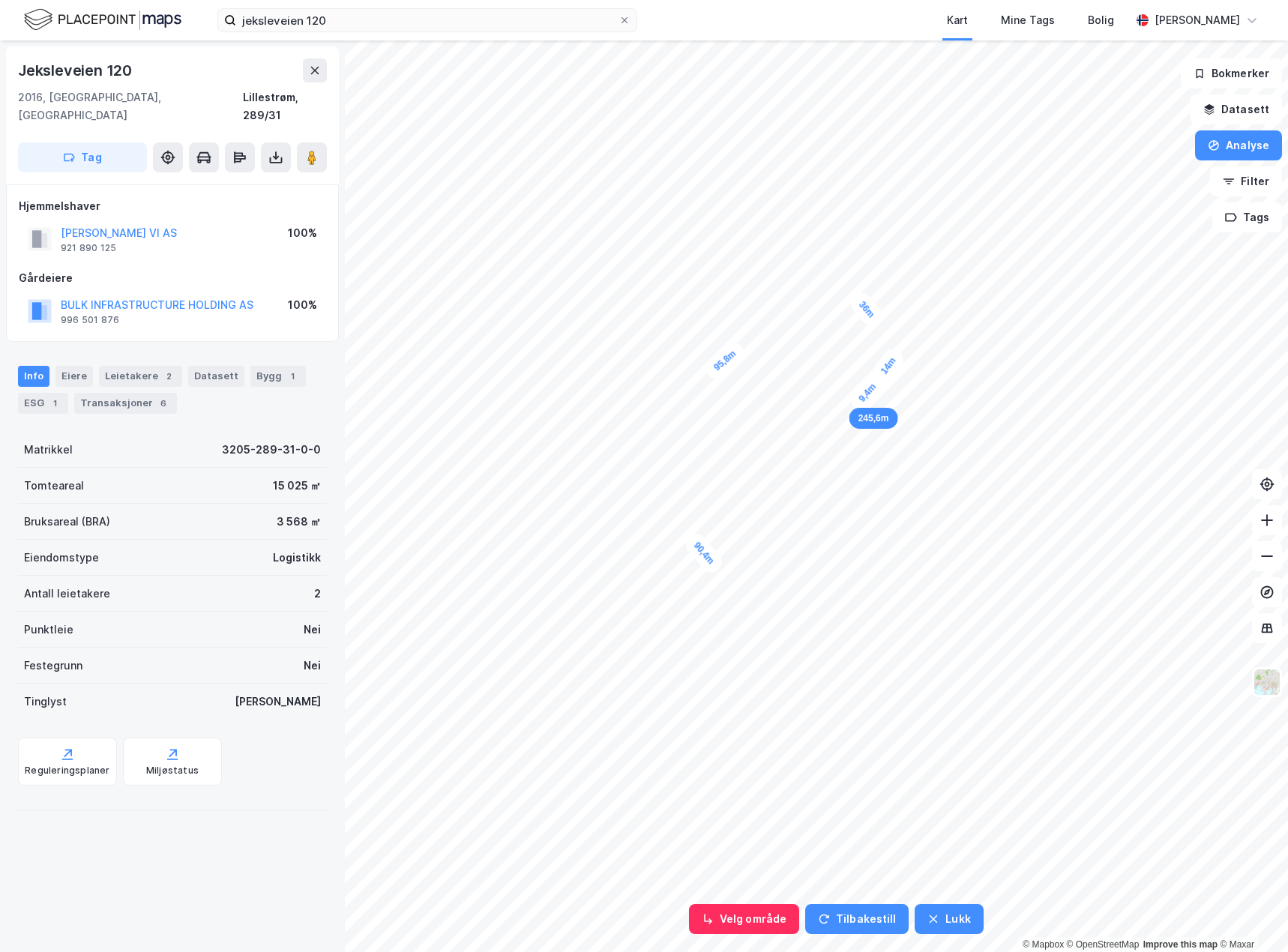
click at [858, 405] on div "9,4m" at bounding box center [868, 393] width 41 height 43
click at [876, 427] on div "9,6m" at bounding box center [867, 415] width 41 height 43
click at [916, 916] on button "Lukk" at bounding box center [948, 919] width 68 height 30
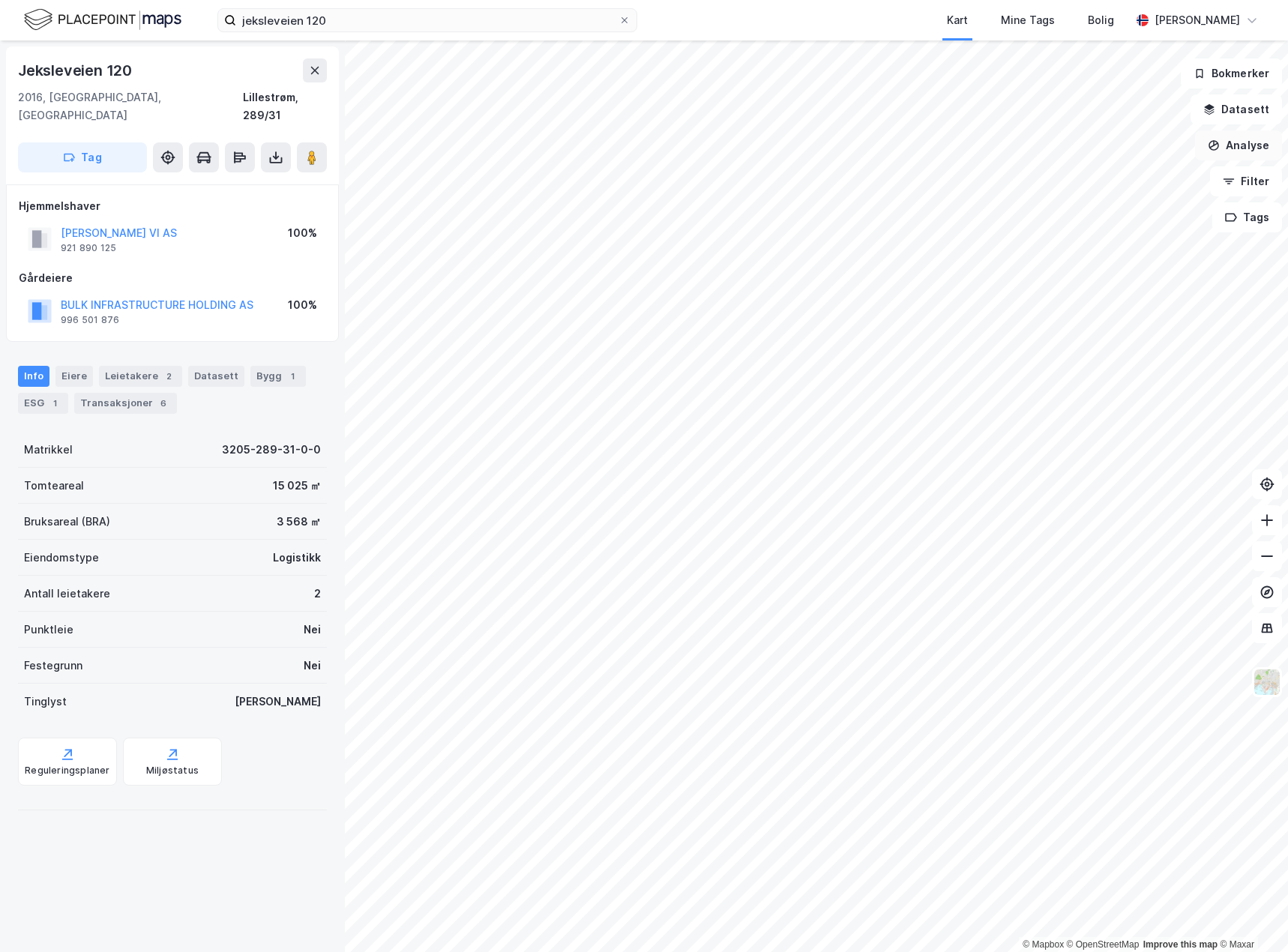
click at [1234, 146] on button "Analyse" at bounding box center [1238, 145] width 87 height 30
click at [1117, 175] on div "Tegn område" at bounding box center [1108, 177] width 130 height 13
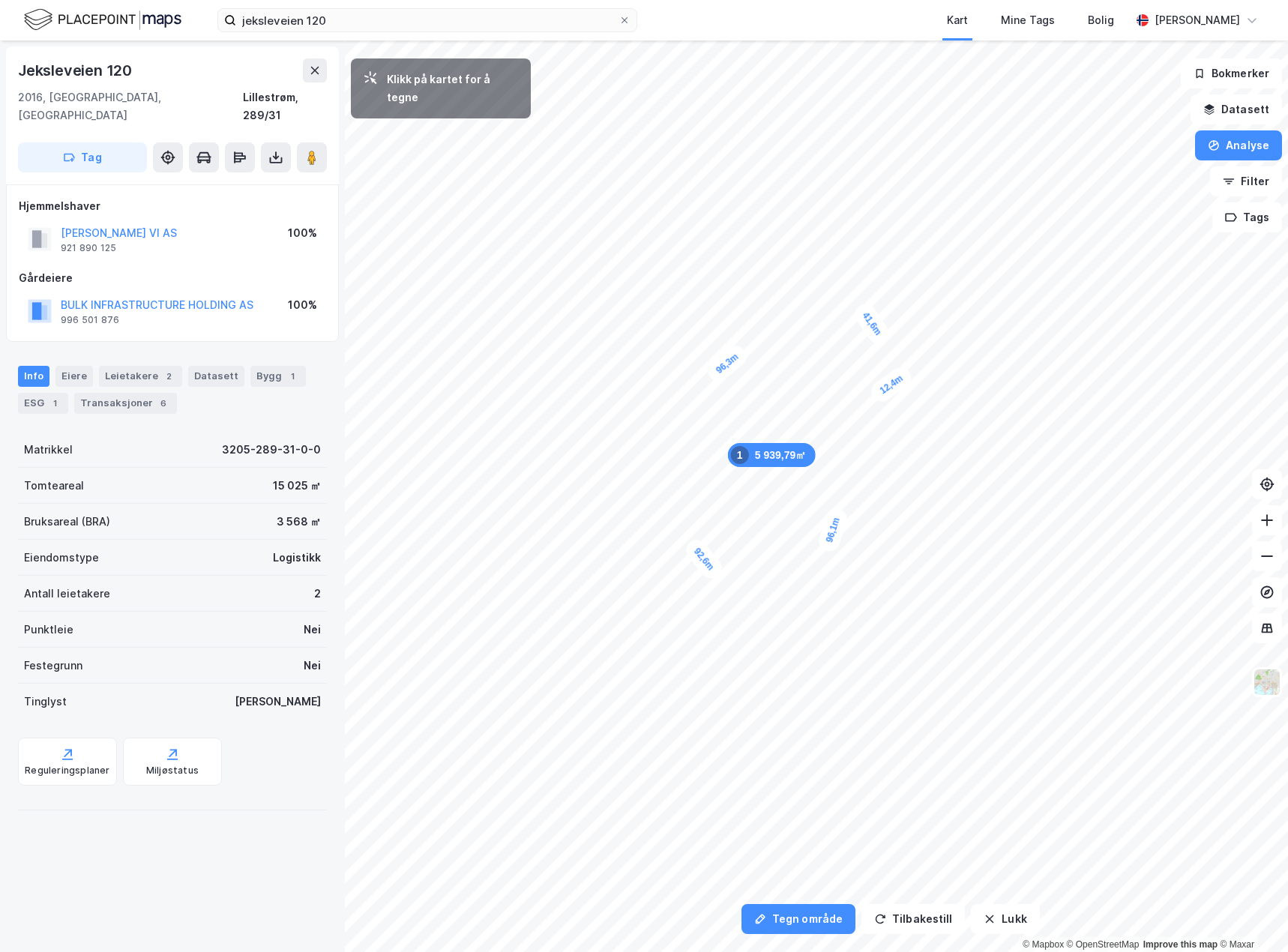
click at [876, 396] on div "12,4m" at bounding box center [891, 384] width 48 height 42
click at [860, 410] on div "7,8m" at bounding box center [867, 404] width 43 height 41
click at [880, 436] on div "10,7m" at bounding box center [870, 424] width 44 height 48
click at [1223, 138] on button "Analyse" at bounding box center [1238, 145] width 87 height 30
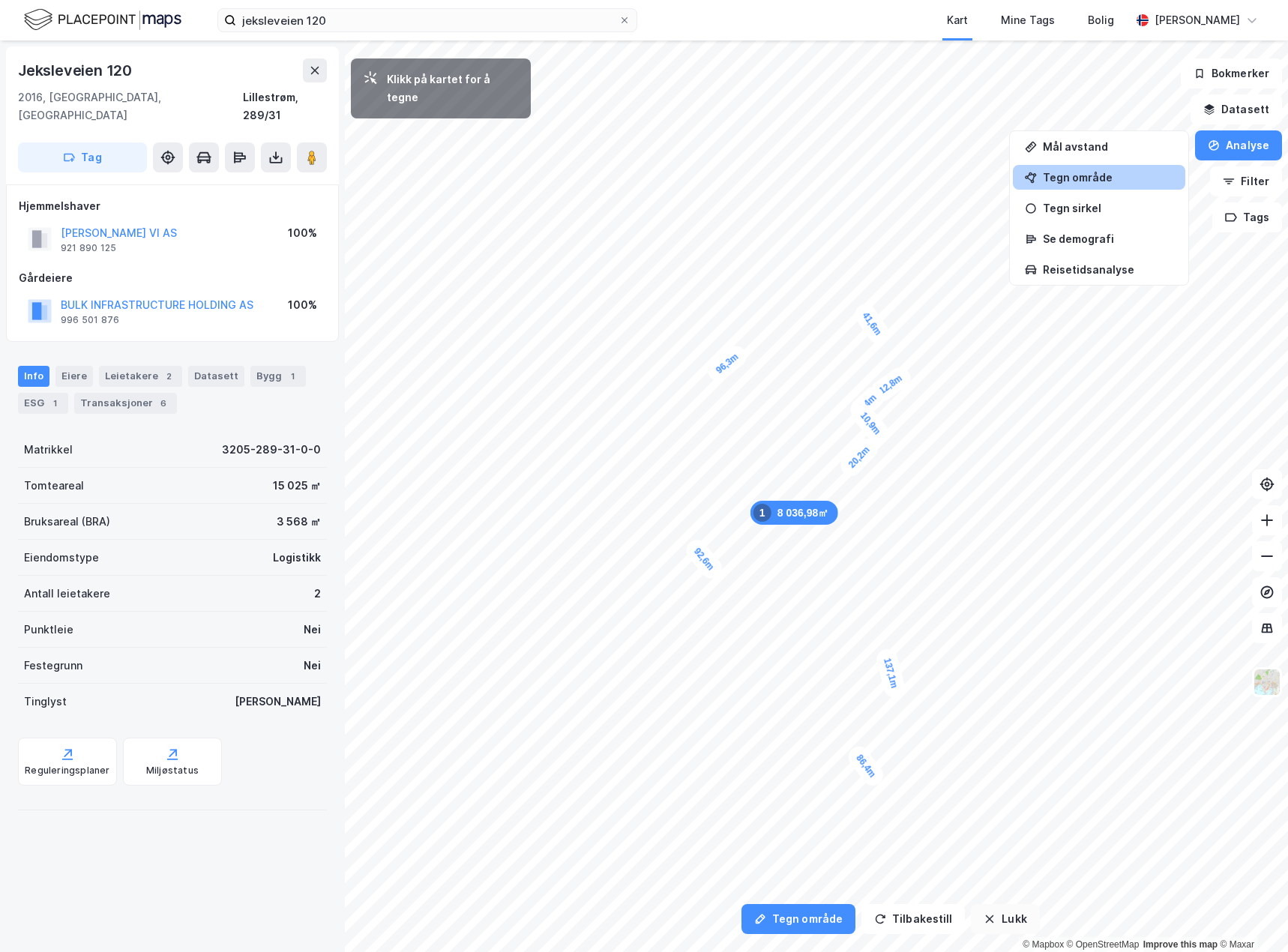
click at [982, 911] on button "Lukk" at bounding box center [1005, 919] width 68 height 30
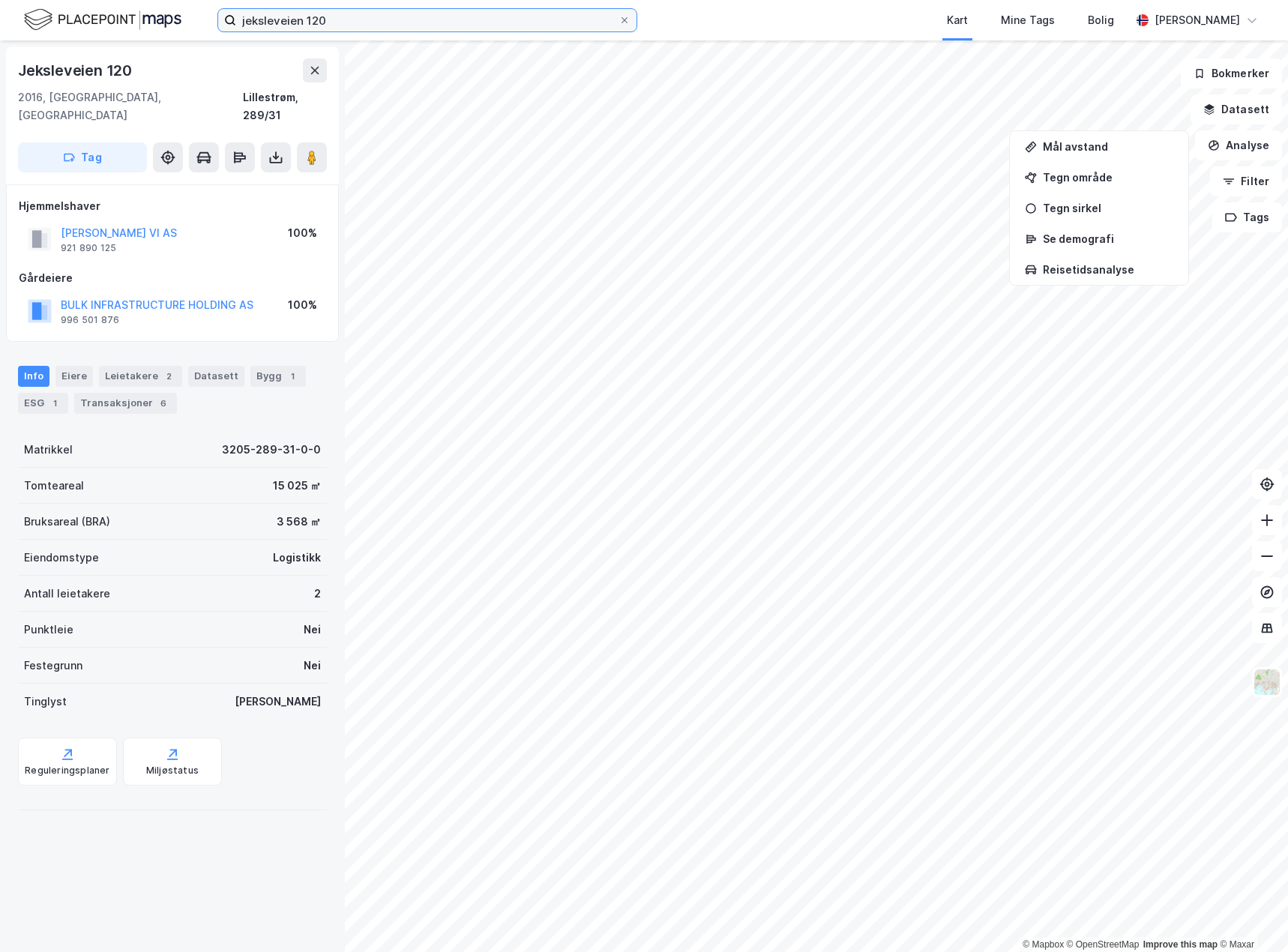
click at [303, 15] on input "jeksleveien 120" at bounding box center [427, 19] width 382 height 22
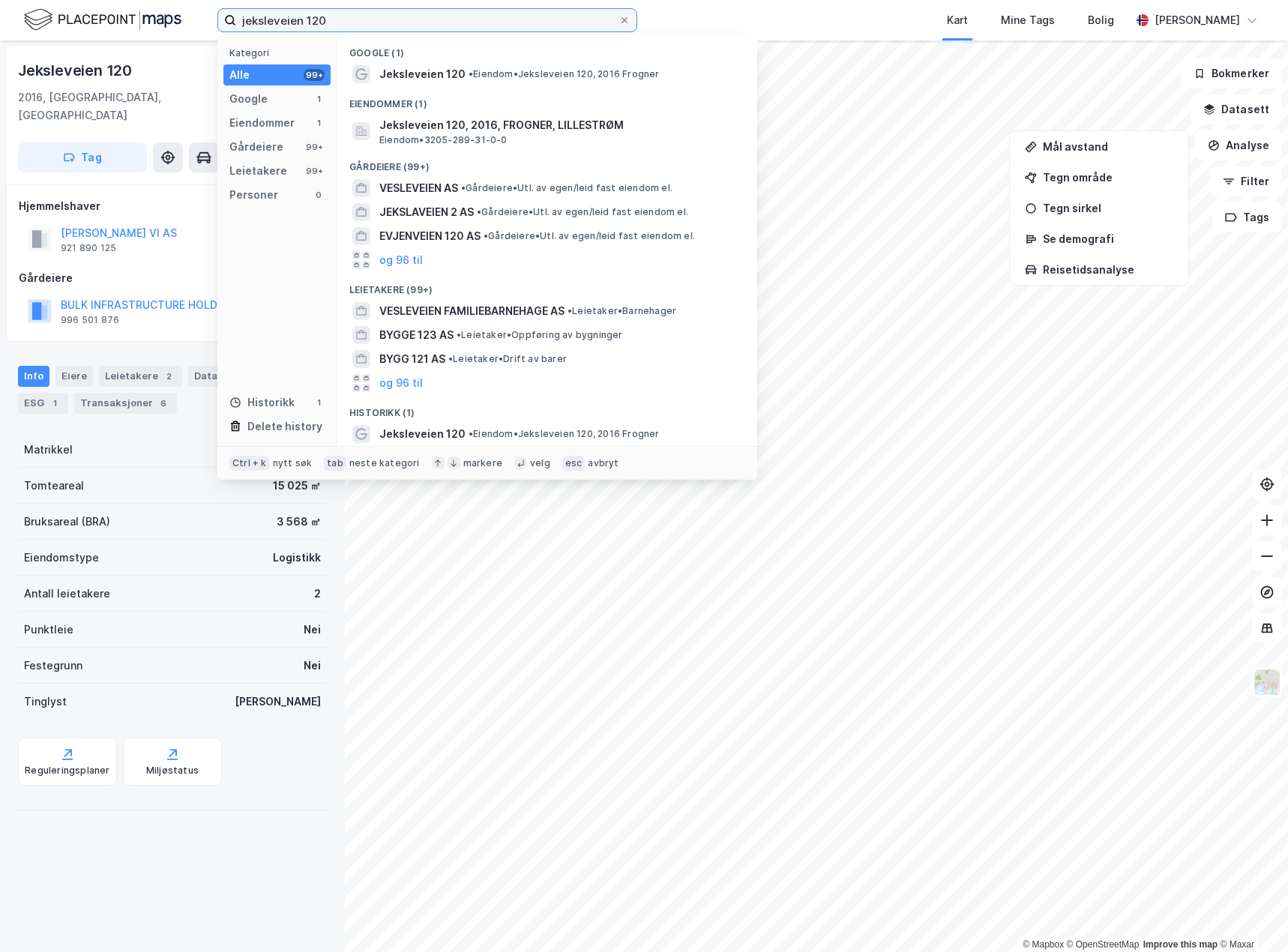
click at [304, 16] on input "jeksleveien 120" at bounding box center [427, 19] width 382 height 22
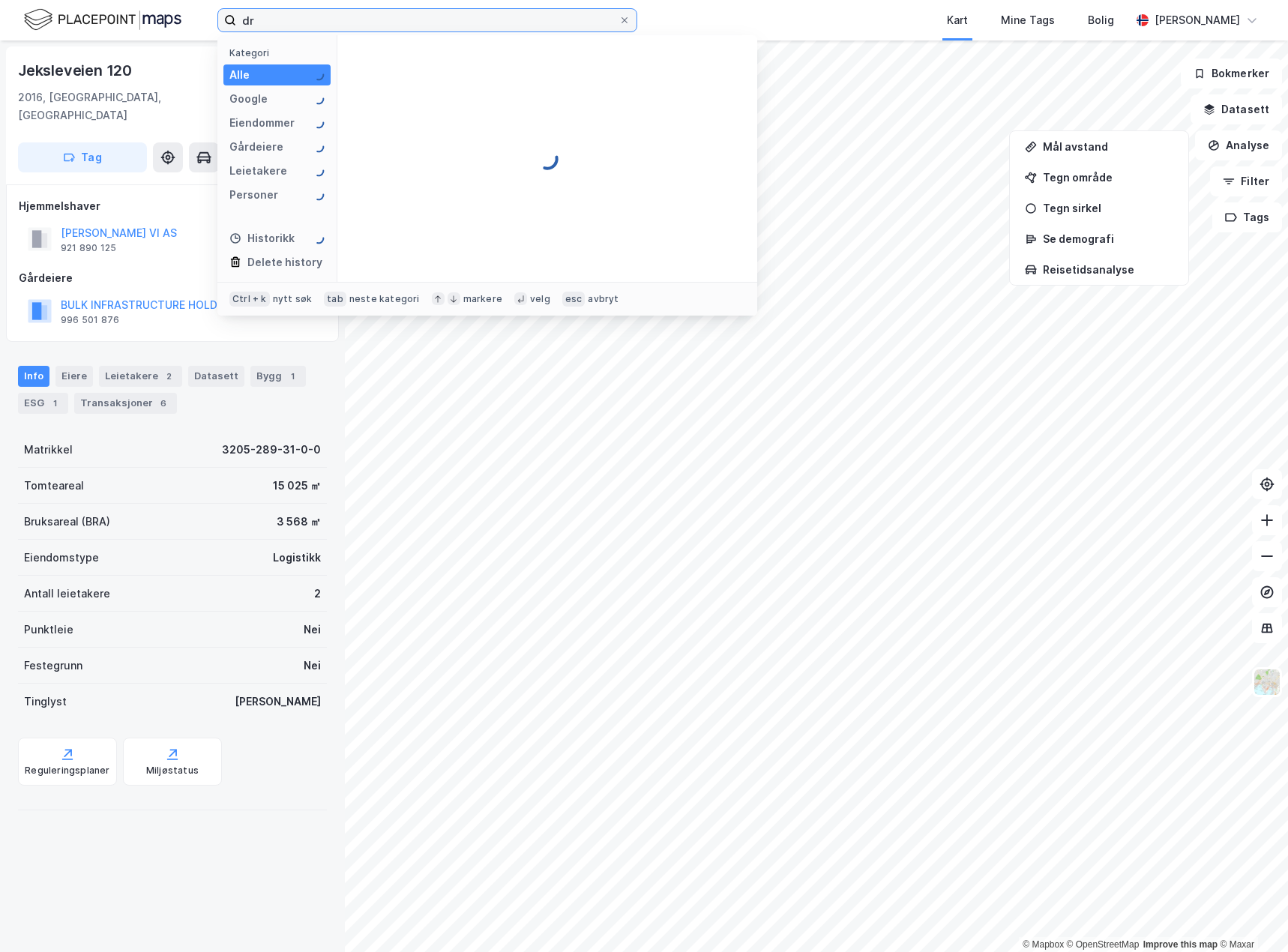
type input "d"
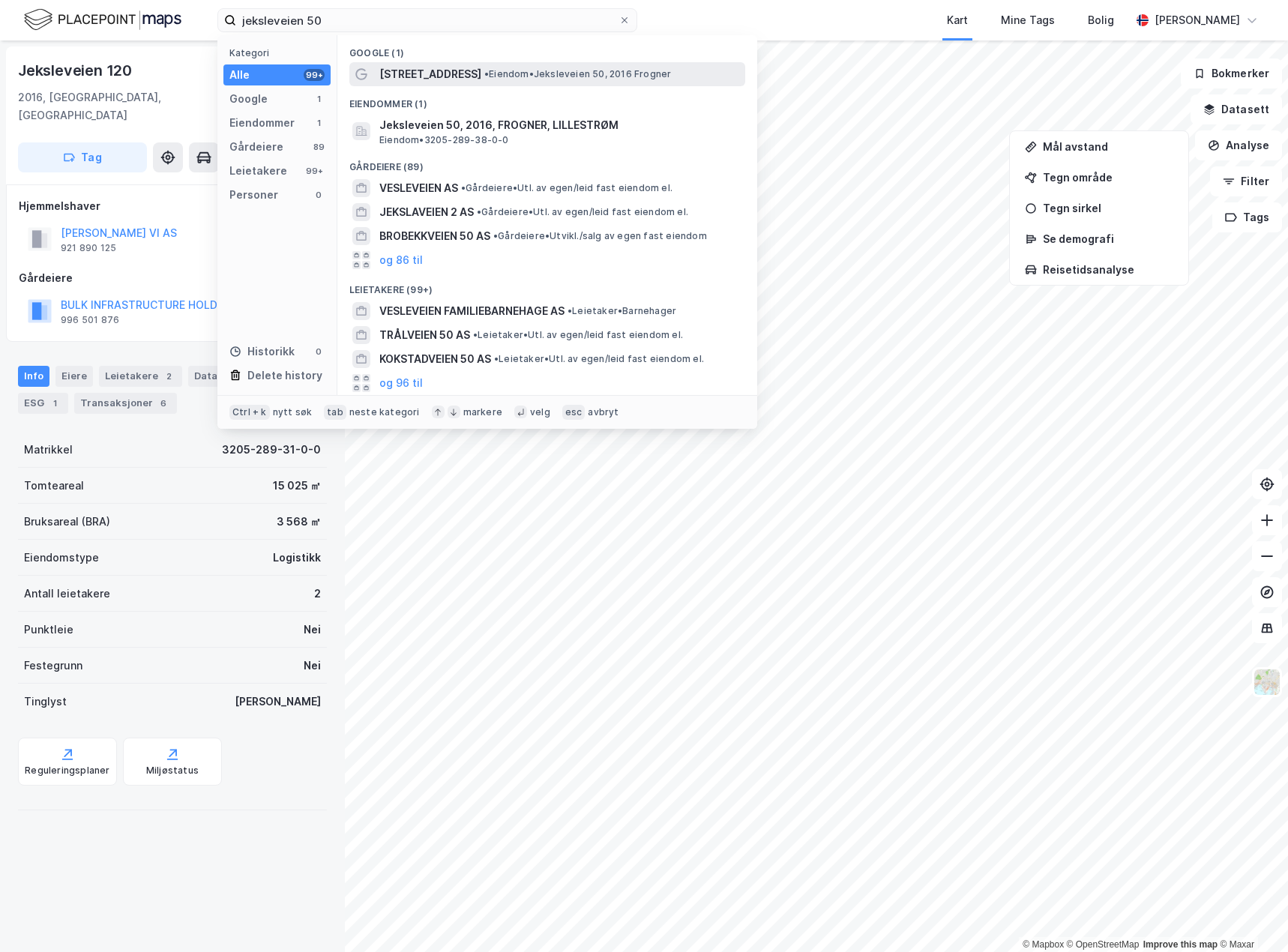
click at [441, 71] on span "[STREET_ADDRESS]" at bounding box center [430, 74] width 102 height 18
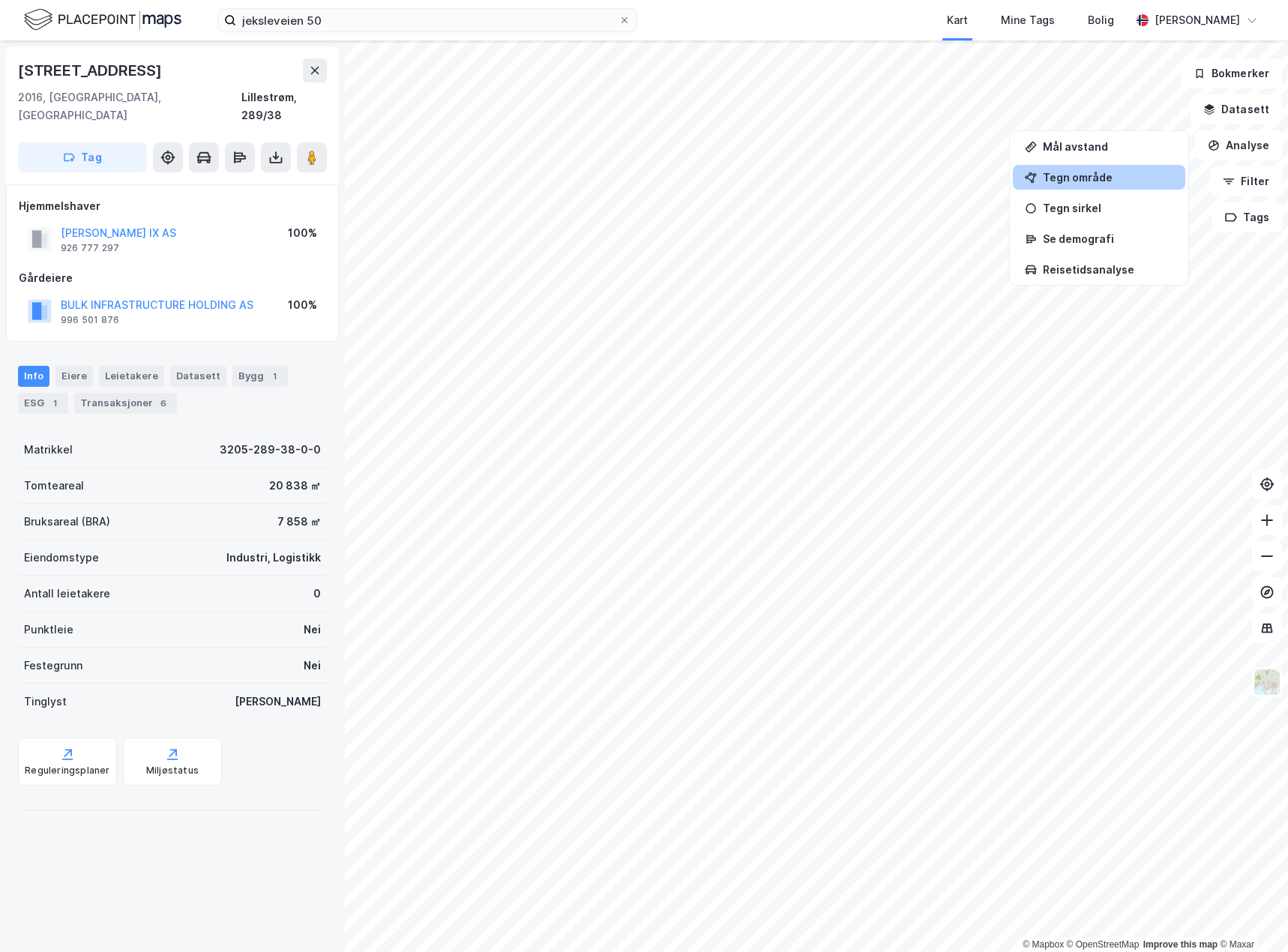
click at [1042, 174] on div "Tegn område" at bounding box center [1098, 177] width 172 height 24
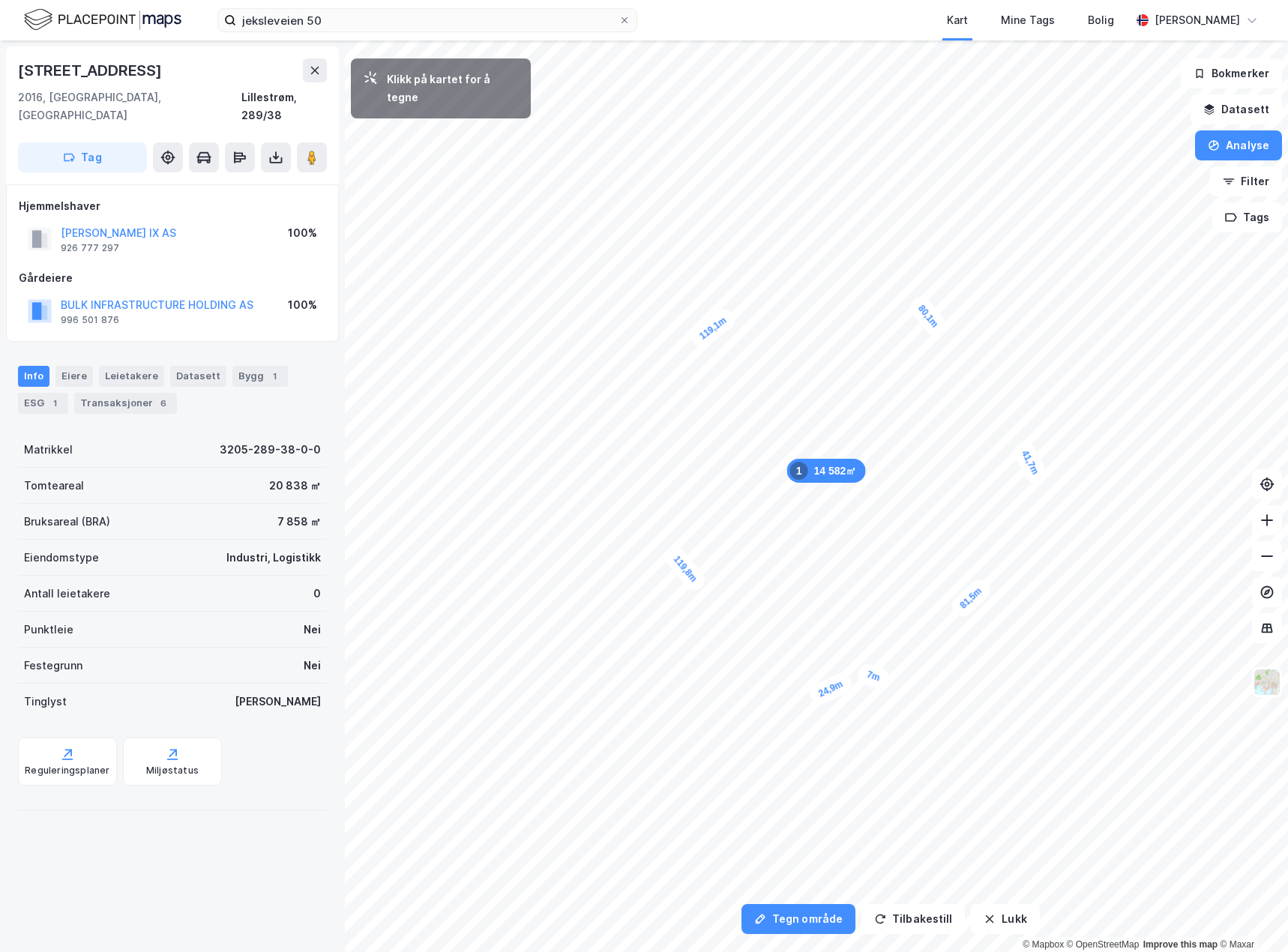
click at [863, 673] on div "7m" at bounding box center [874, 676] width 36 height 30
click at [1000, 921] on button "Lukk" at bounding box center [1005, 919] width 68 height 30
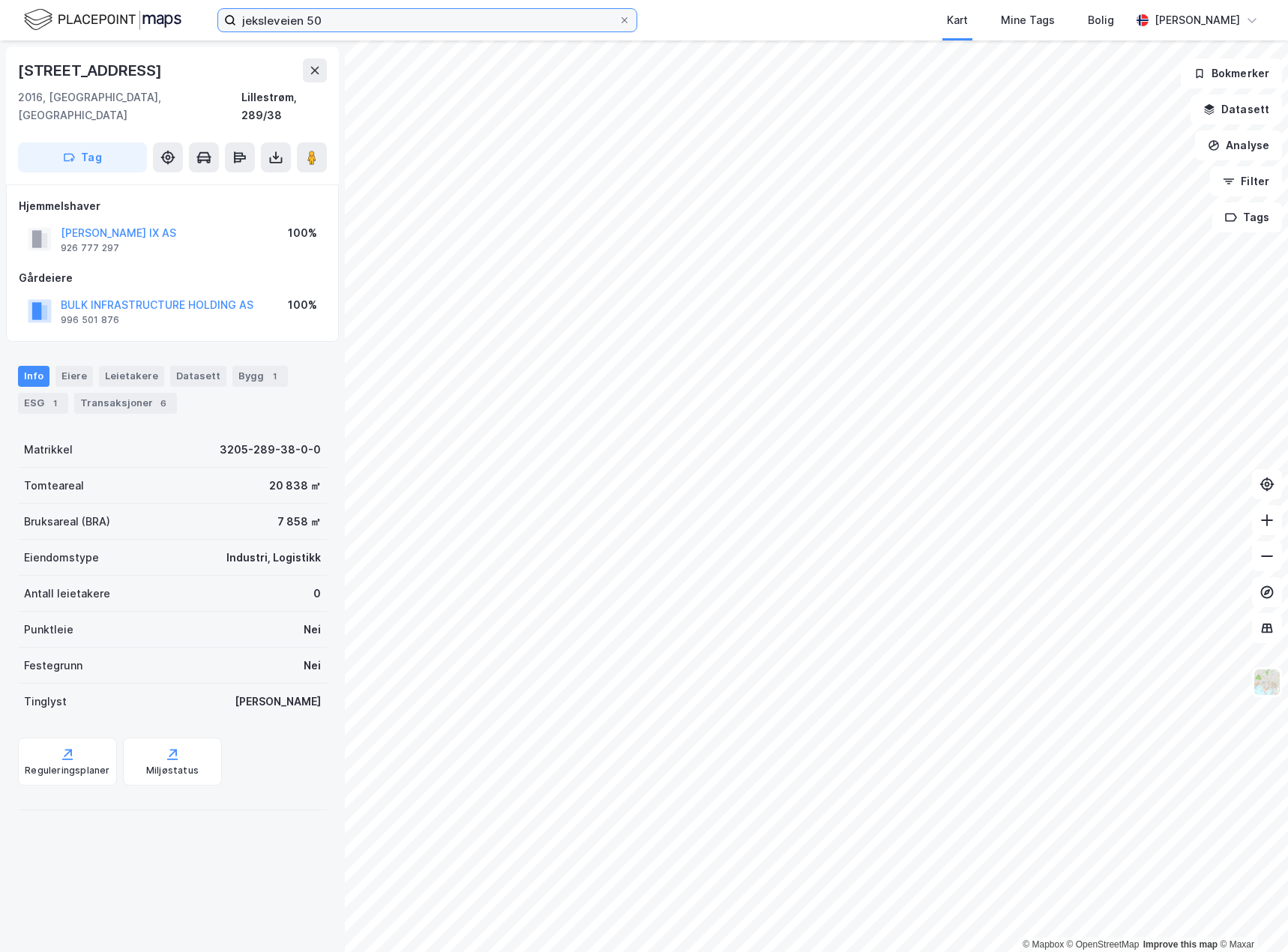
click at [359, 21] on input "jeksleveien 50" at bounding box center [427, 19] width 382 height 22
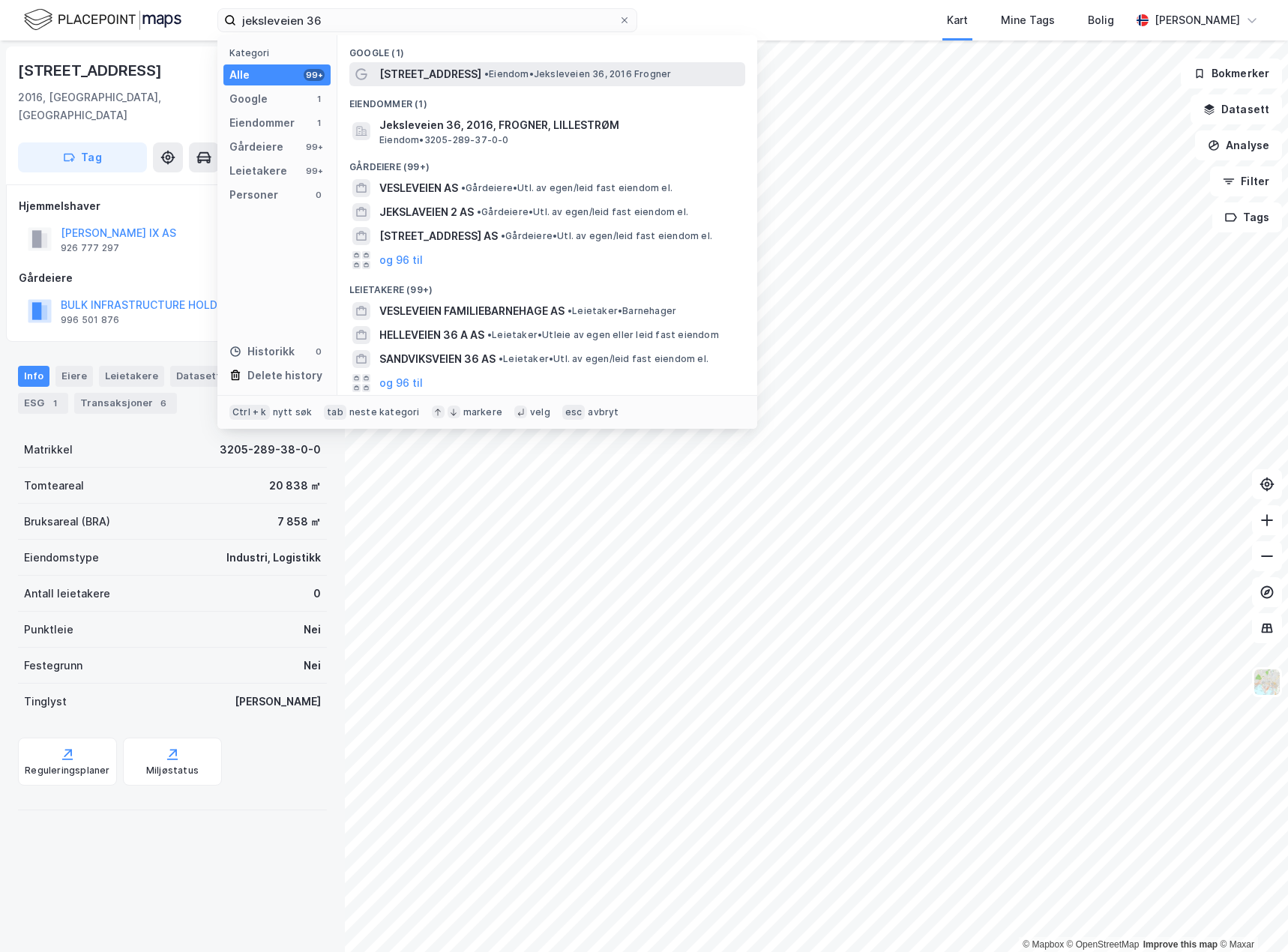
click at [484, 72] on span "• Eiendom • Jeksleveien 36, 2016 Frogner" at bounding box center [578, 74] width 187 height 12
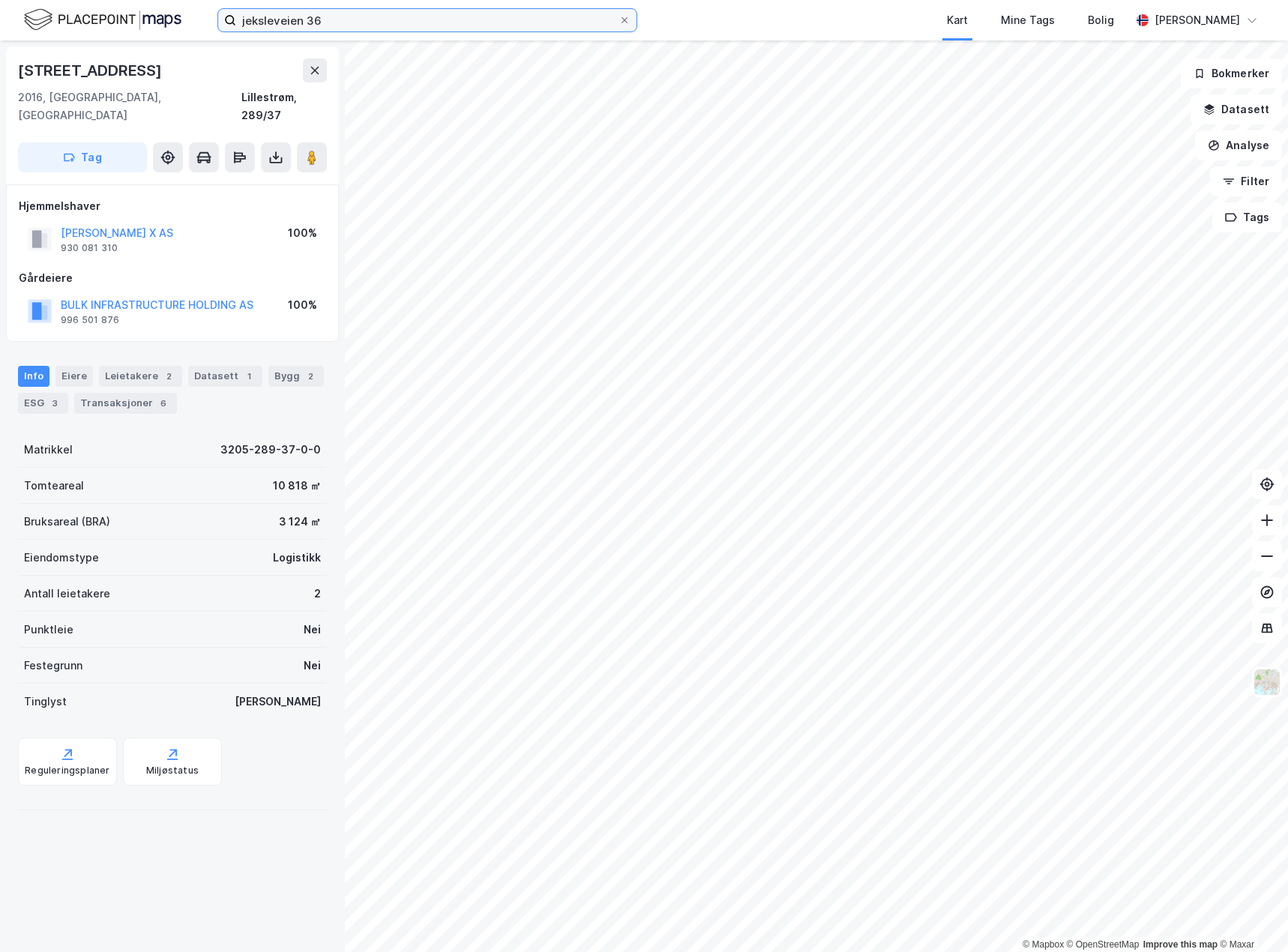
click at [456, 13] on input "jeksleveien 36" at bounding box center [427, 19] width 382 height 22
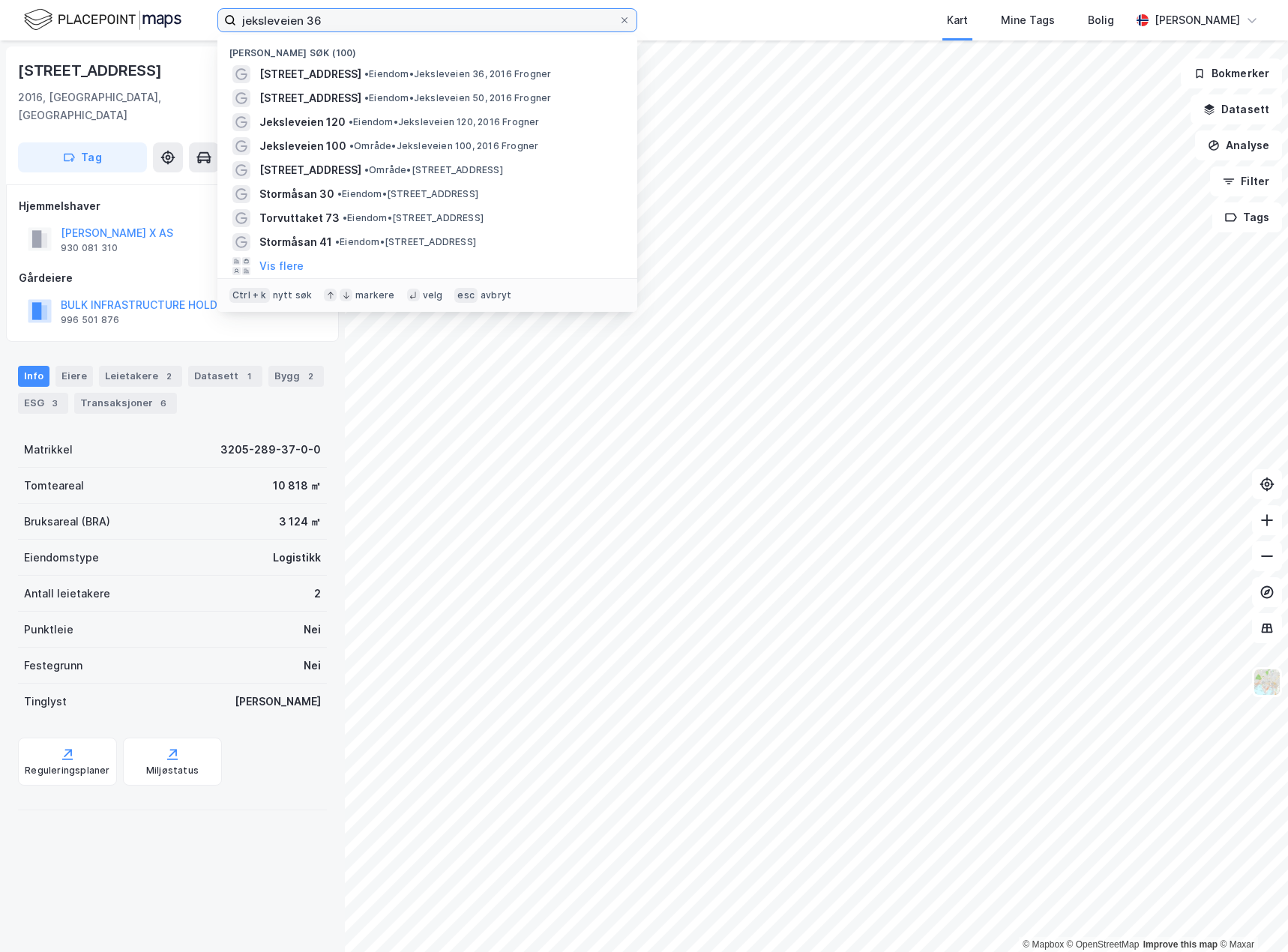
click at [456, 13] on input "jeksleveien 36" at bounding box center [427, 19] width 382 height 22
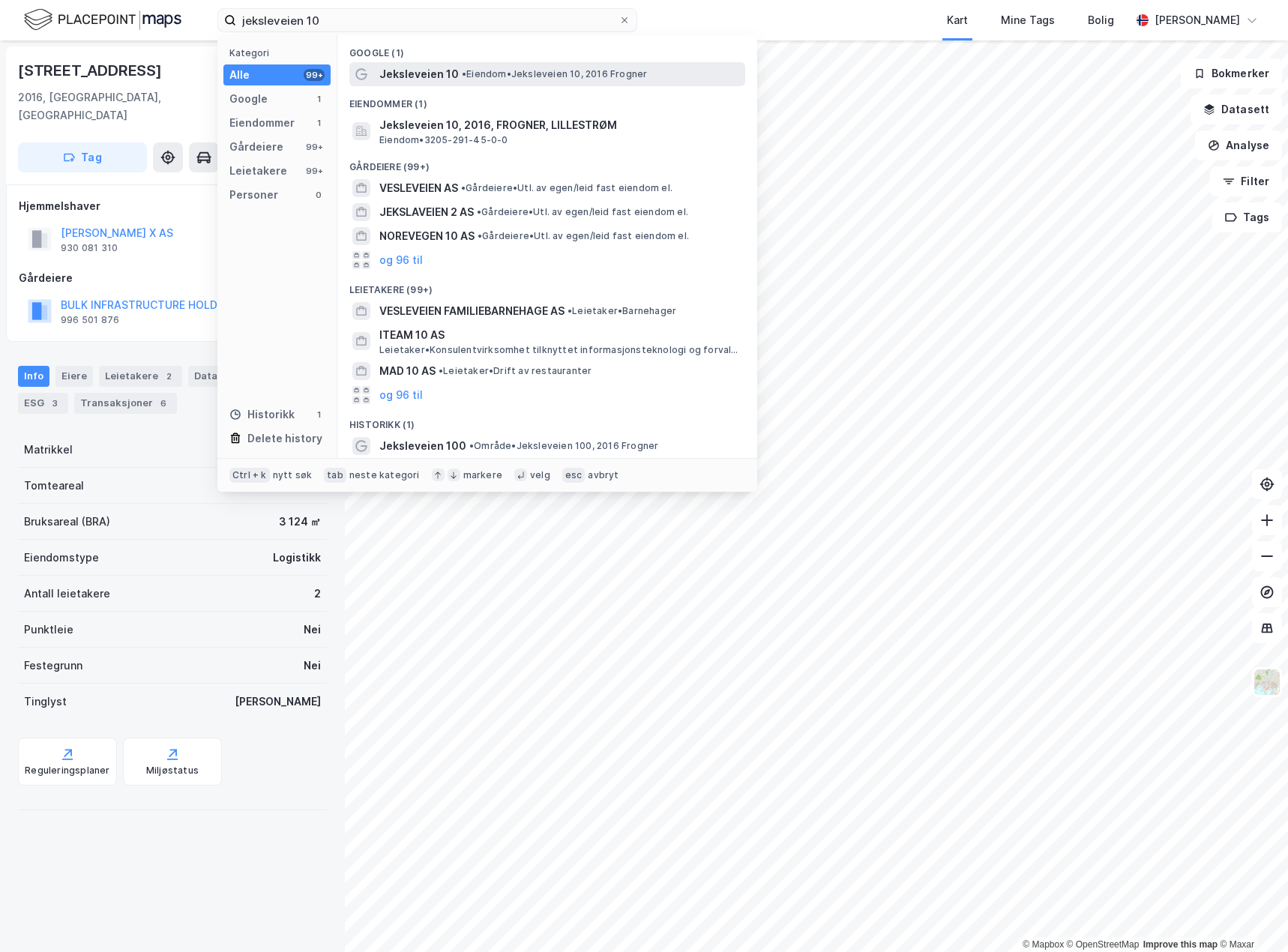
click at [473, 65] on div "Jeksleveien 10 • Eiendom • Jeksleveien 10, 2016 Frogner" at bounding box center [560, 74] width 363 height 18
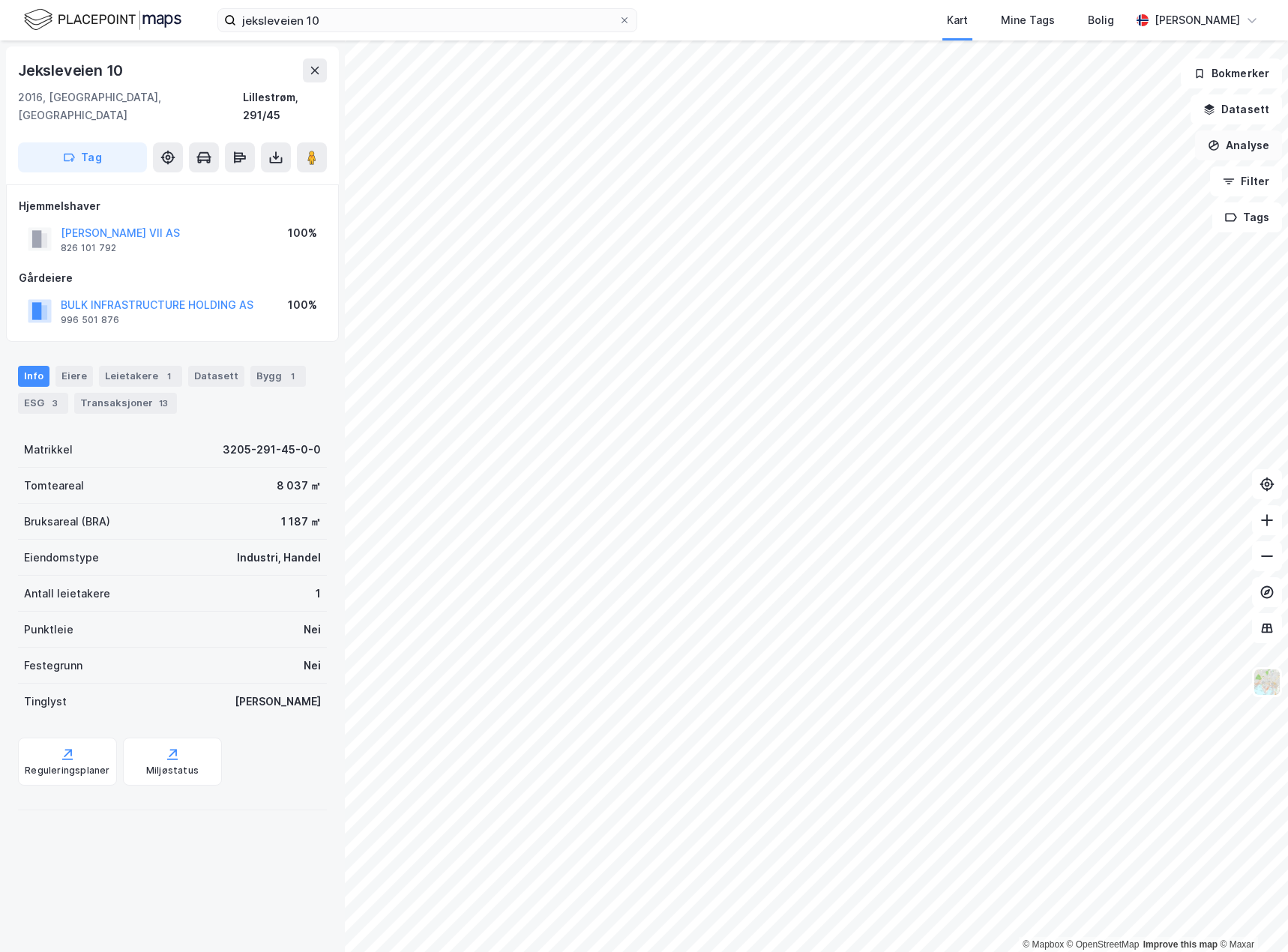
click at [1238, 136] on button "Analyse" at bounding box center [1238, 145] width 87 height 30
click at [1114, 174] on div "Tegn område" at bounding box center [1108, 177] width 130 height 13
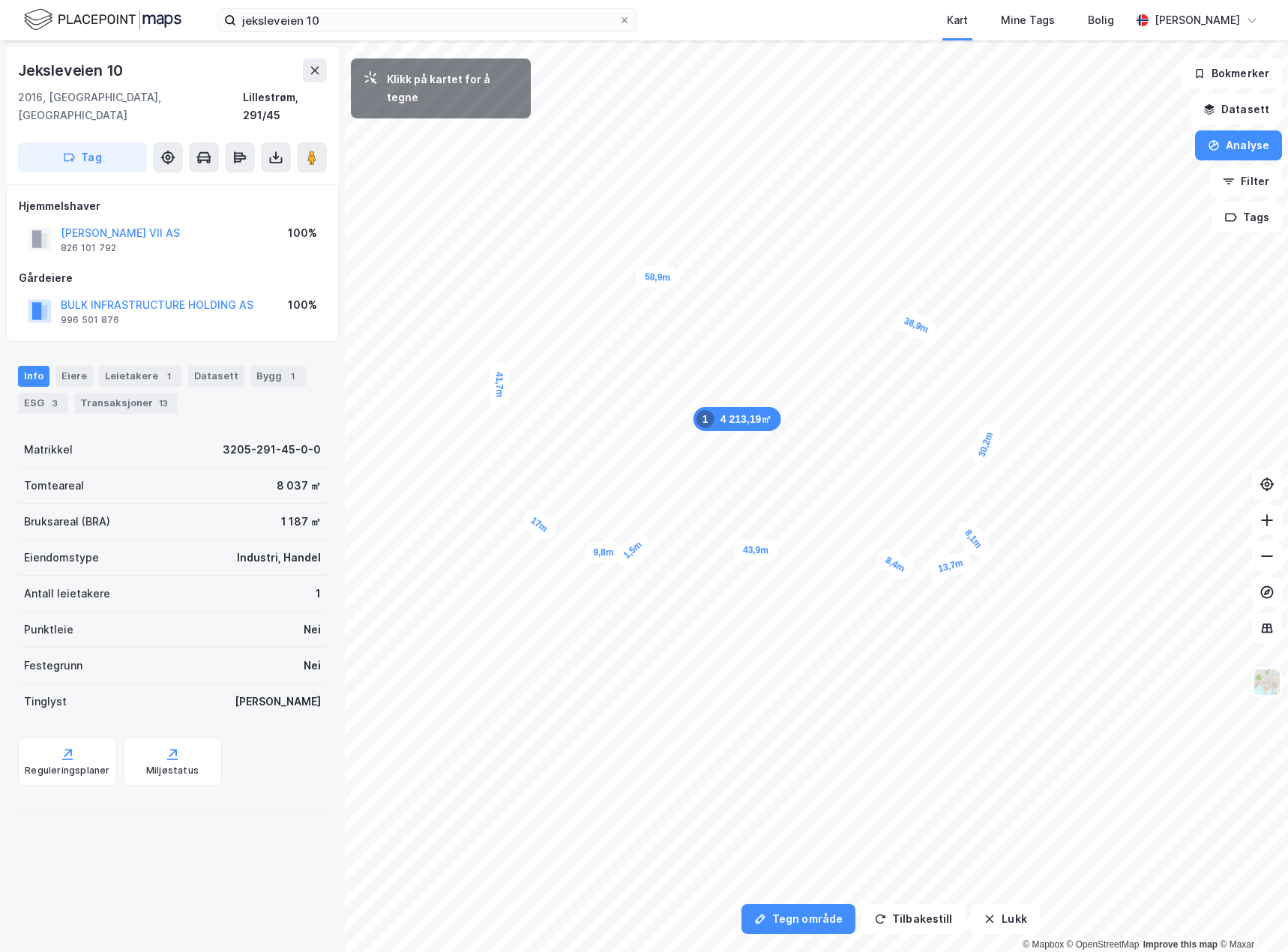
click at [630, 554] on div "1,5m" at bounding box center [632, 550] width 43 height 41
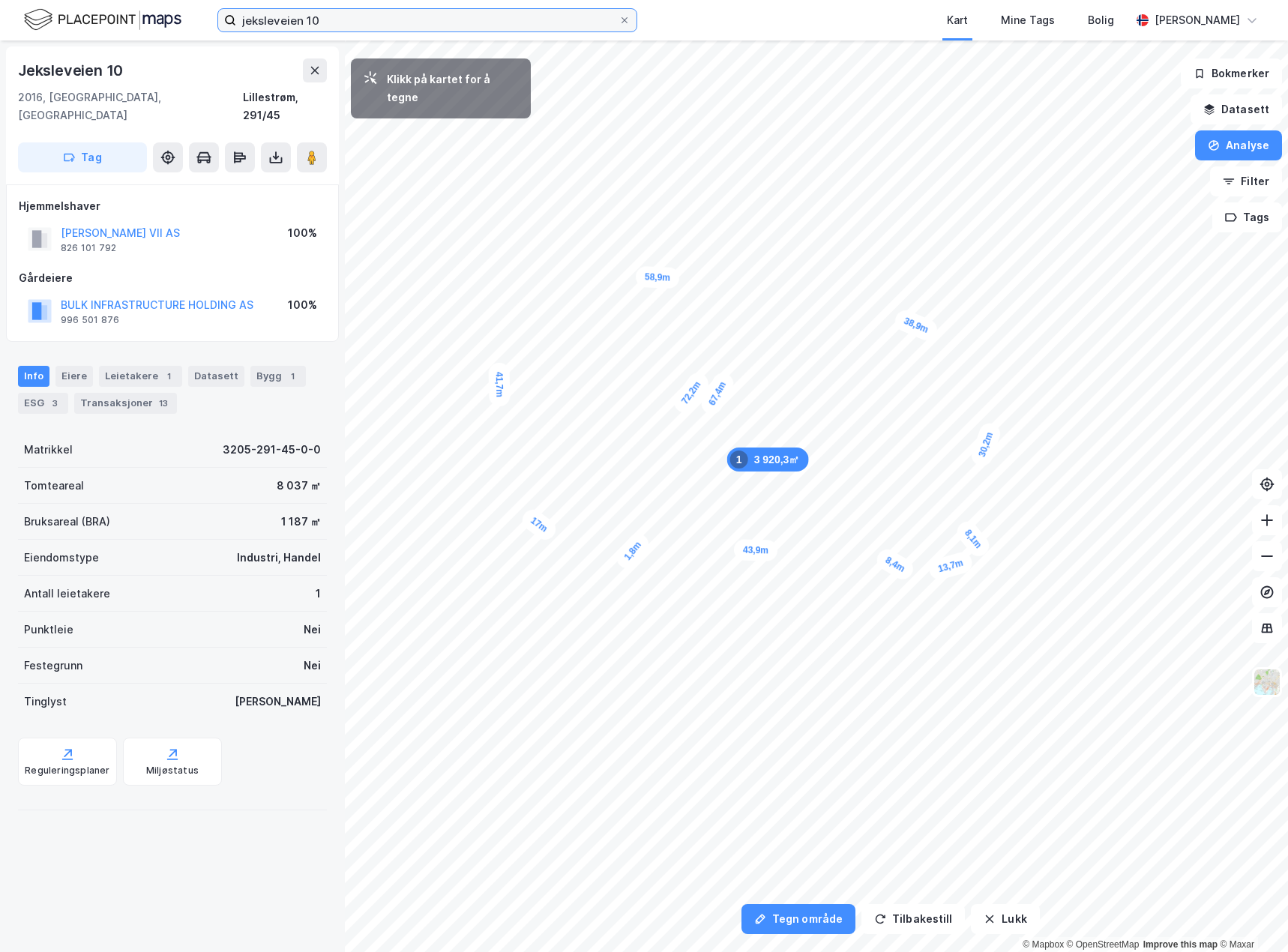
click at [383, 18] on input "jeksleveien 10" at bounding box center [427, 19] width 382 height 22
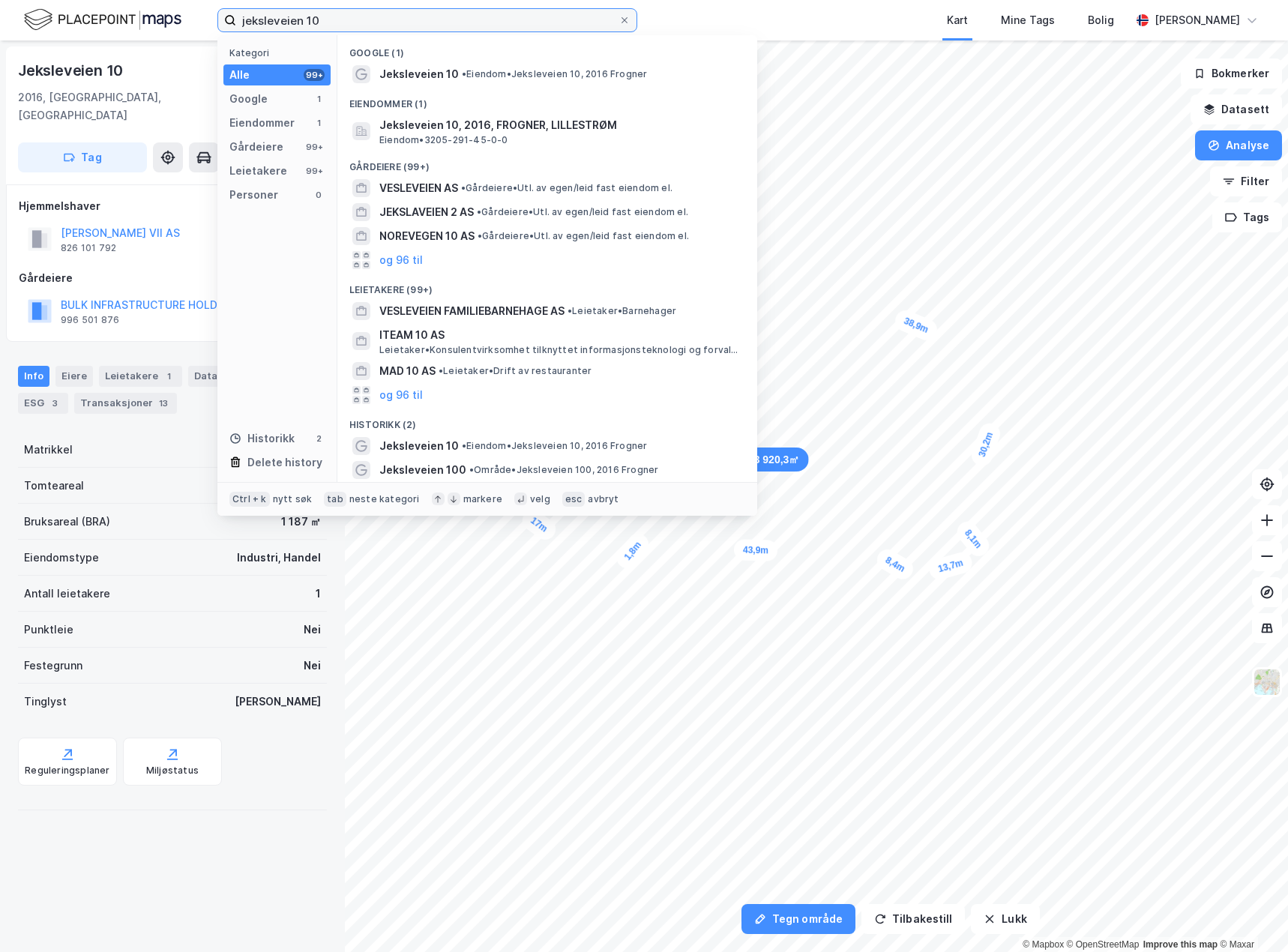
click at [383, 18] on input "jeksleveien 10" at bounding box center [427, 19] width 382 height 22
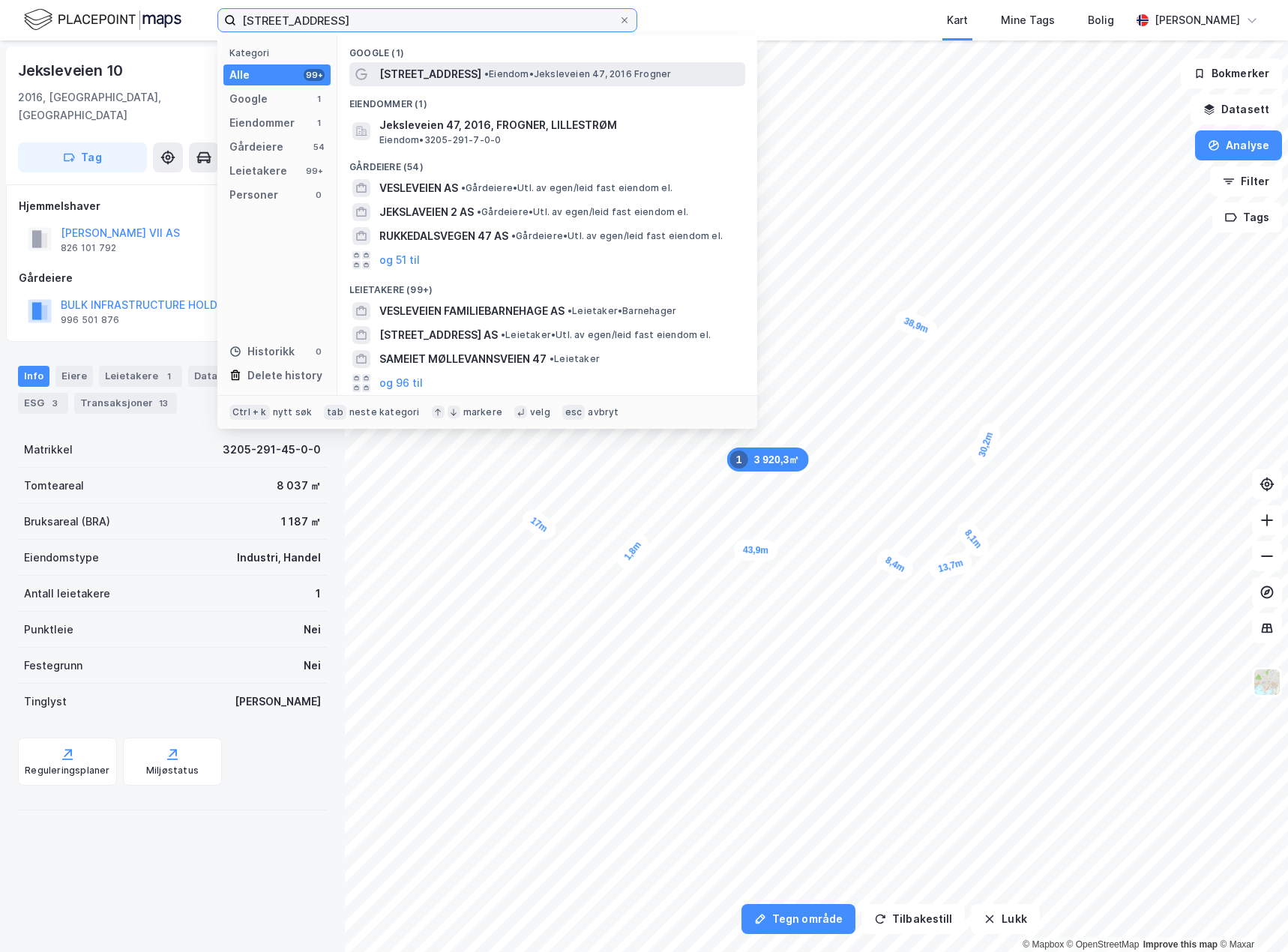
type input "[STREET_ADDRESS]"
click at [444, 66] on span "[STREET_ADDRESS]" at bounding box center [430, 74] width 102 height 18
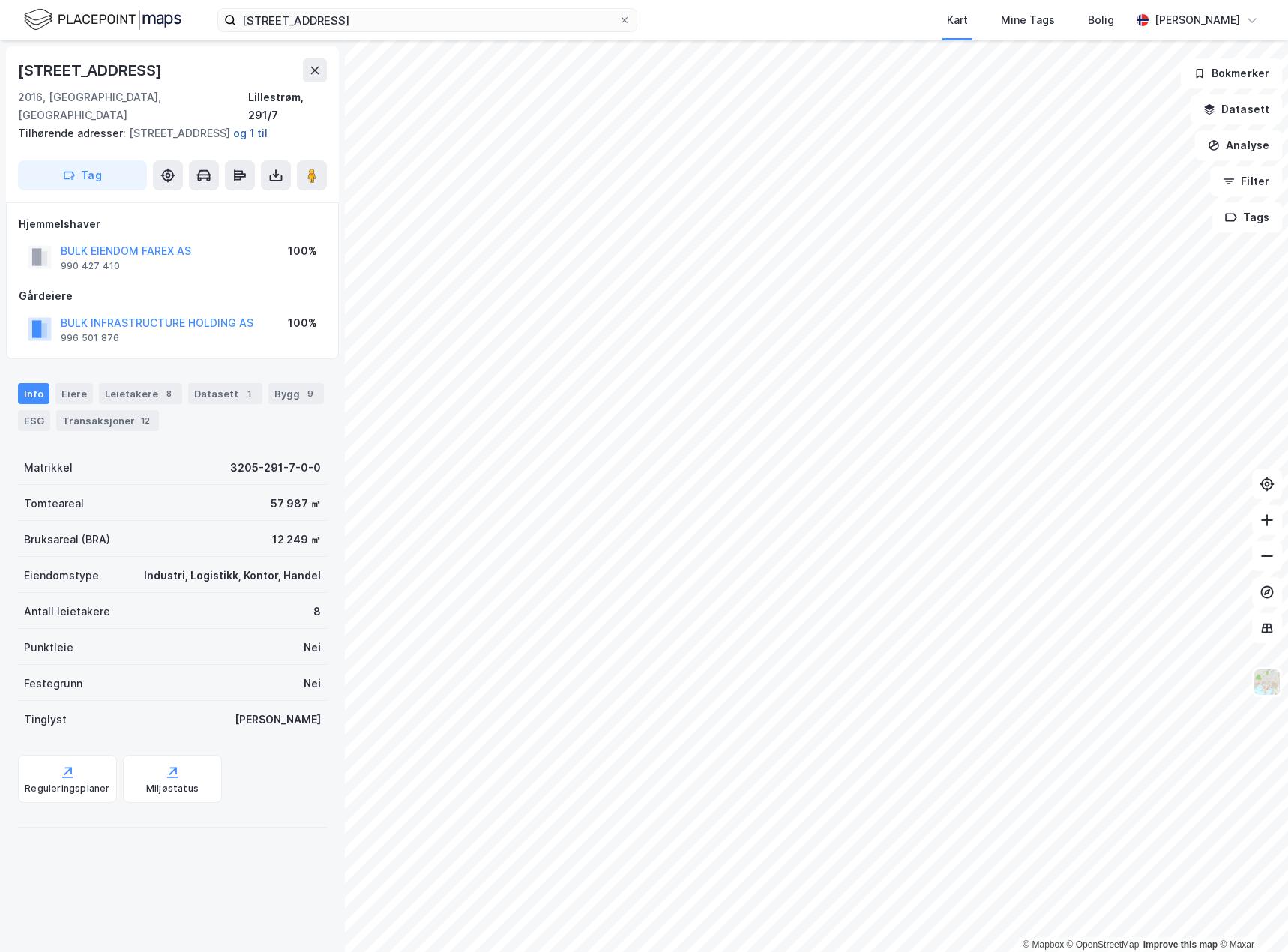
click at [0, 0] on button "og 1 til" at bounding box center [0, 0] width 0 height 0
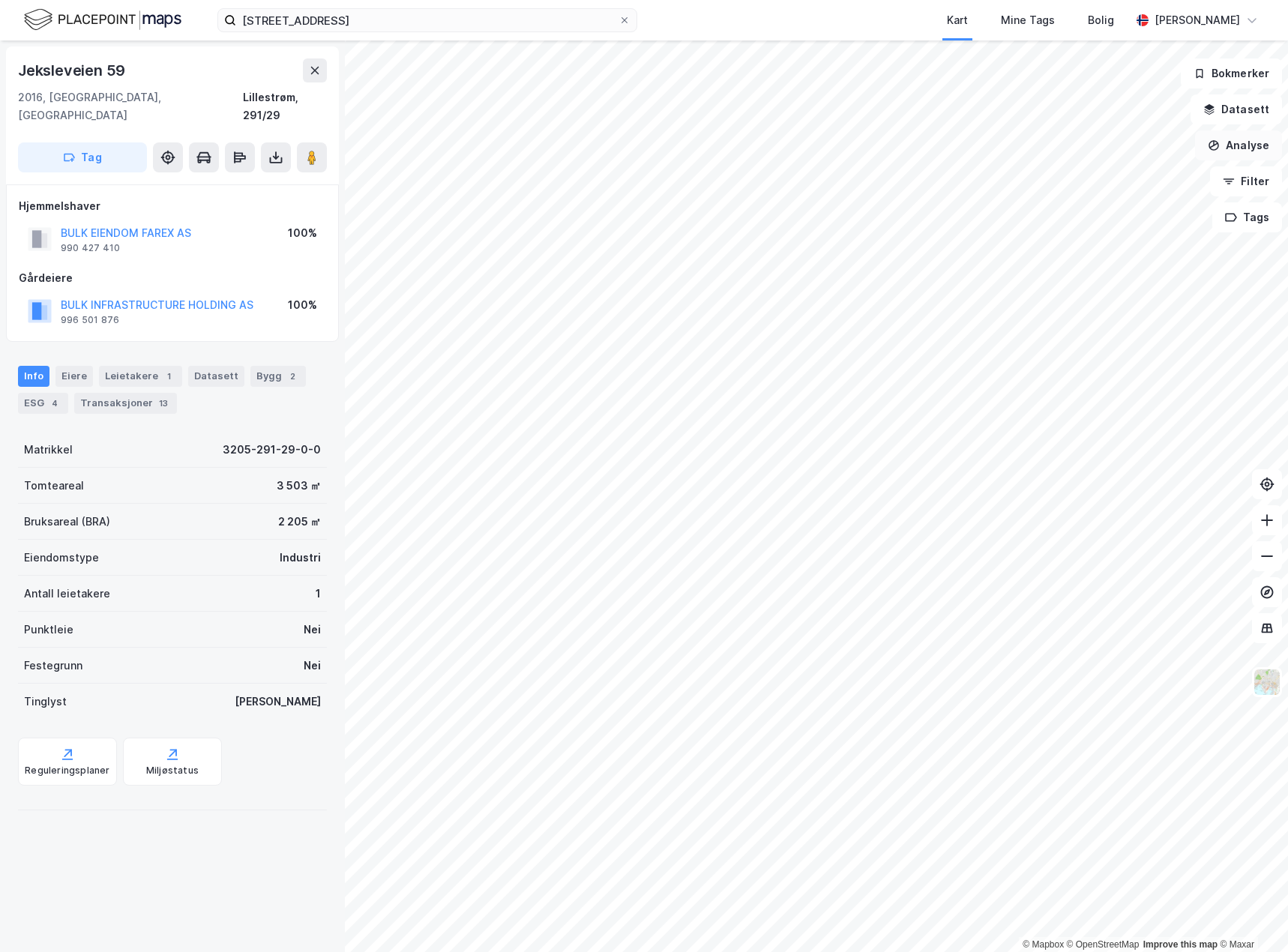
click at [1262, 145] on button "Analyse" at bounding box center [1238, 145] width 87 height 30
click at [1078, 172] on div "Tegn område" at bounding box center [1108, 177] width 130 height 13
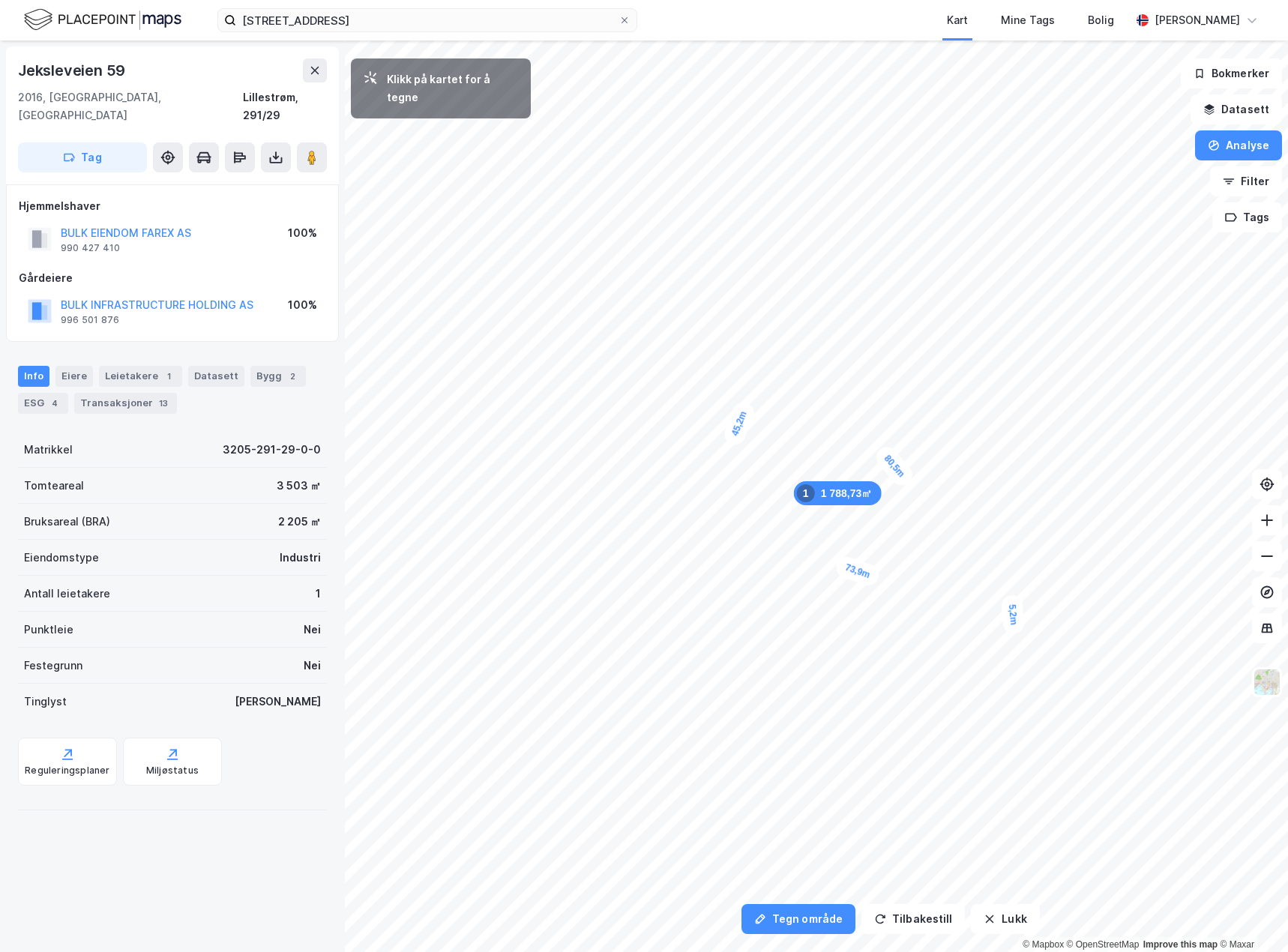
click at [1011, 603] on div "5,2m" at bounding box center [1013, 615] width 24 height 41
click at [992, 927] on button "Lukk" at bounding box center [1005, 919] width 68 height 30
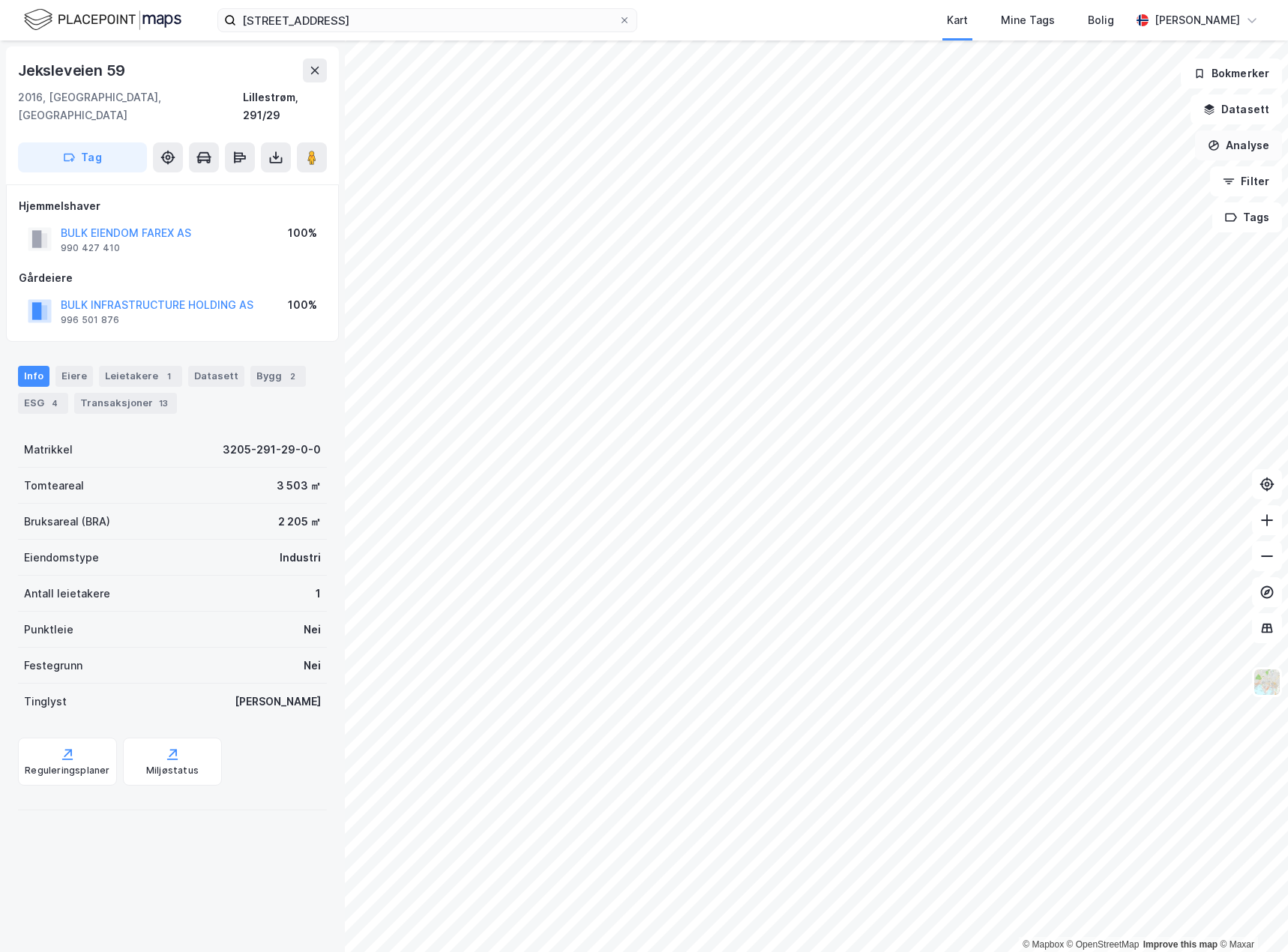
click at [1219, 143] on icon "button" at bounding box center [1214, 145] width 12 height 12
click at [1073, 179] on div "Tegn område" at bounding box center [1108, 177] width 130 height 13
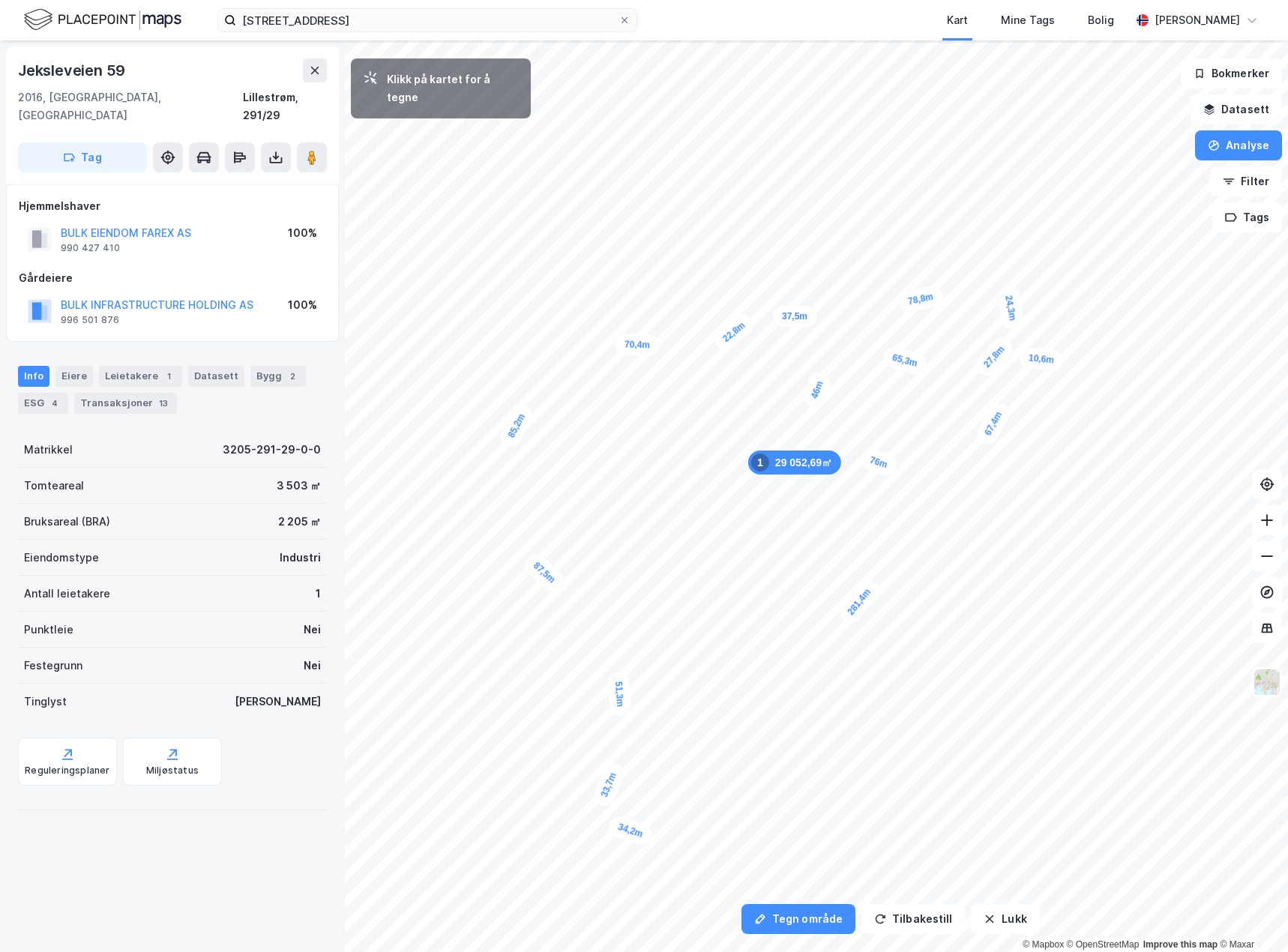
click at [1055, 361] on div "10,6m" at bounding box center [1042, 358] width 45 height 24
click at [905, 656] on div "17,6m" at bounding box center [917, 643] width 46 height 46
click at [873, 652] on div "14,8m" at bounding box center [888, 654] width 46 height 26
click at [307, 74] on button at bounding box center [314, 70] width 24 height 24
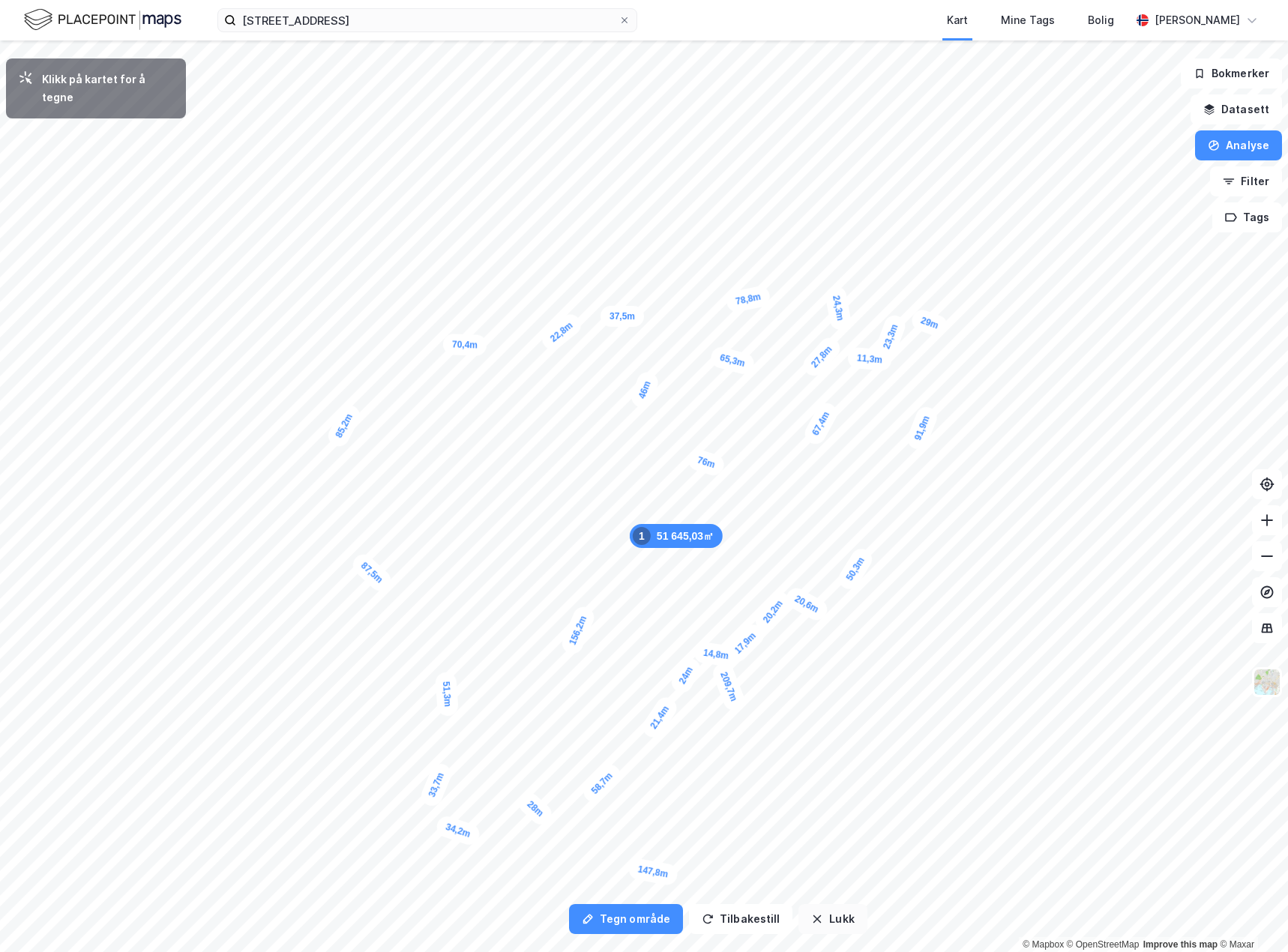
click at [822, 920] on button "Lukk" at bounding box center [833, 919] width 68 height 30
